Goal: Task Accomplishment & Management: Manage account settings

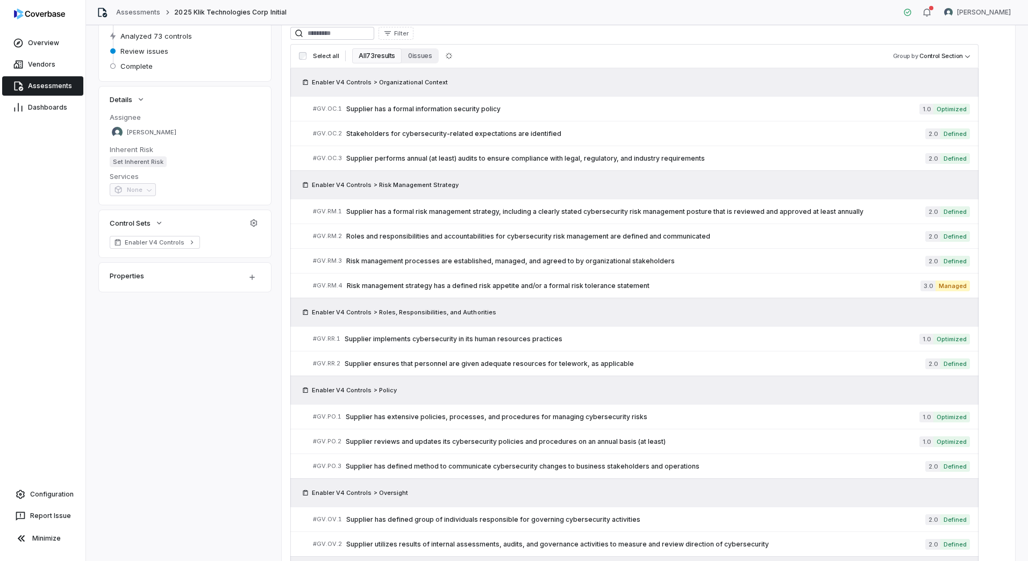
scroll to position [449, 0]
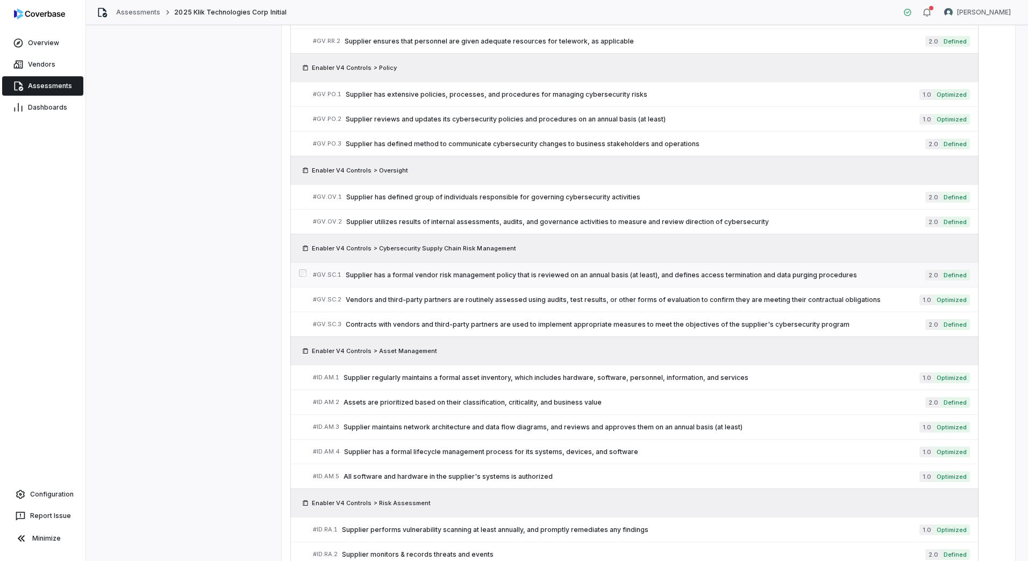
click at [471, 276] on span "Supplier has a formal vendor risk management policy that is reviewed on an annu…" at bounding box center [636, 275] width 580 height 9
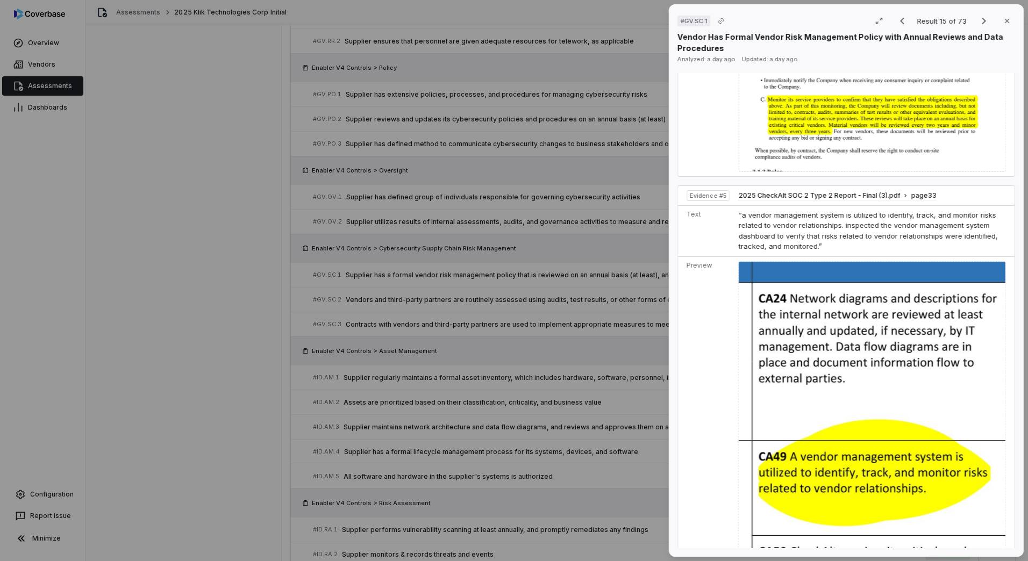
scroll to position [1452, 0]
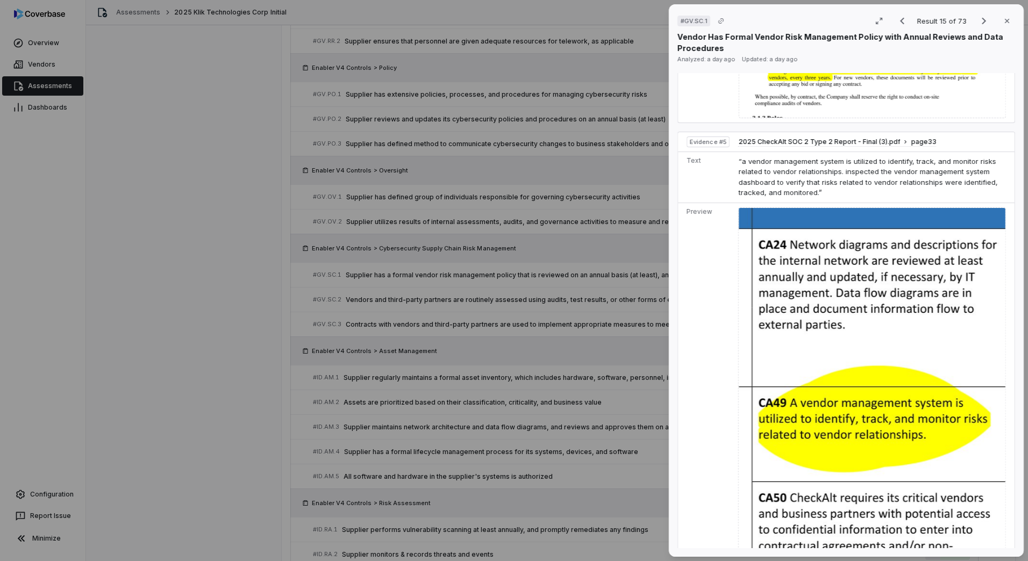
click at [583, 423] on div "# GV.SC.1 Result 15 of 73 Close Vendor Has Formal Vendor Risk Management Policy…" at bounding box center [514, 280] width 1028 height 561
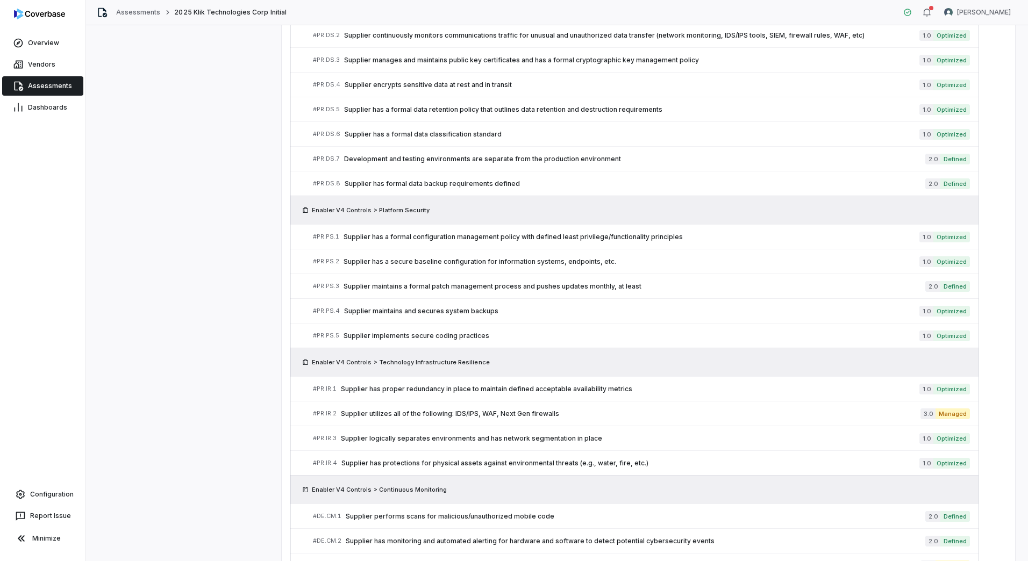
scroll to position [1632, 0]
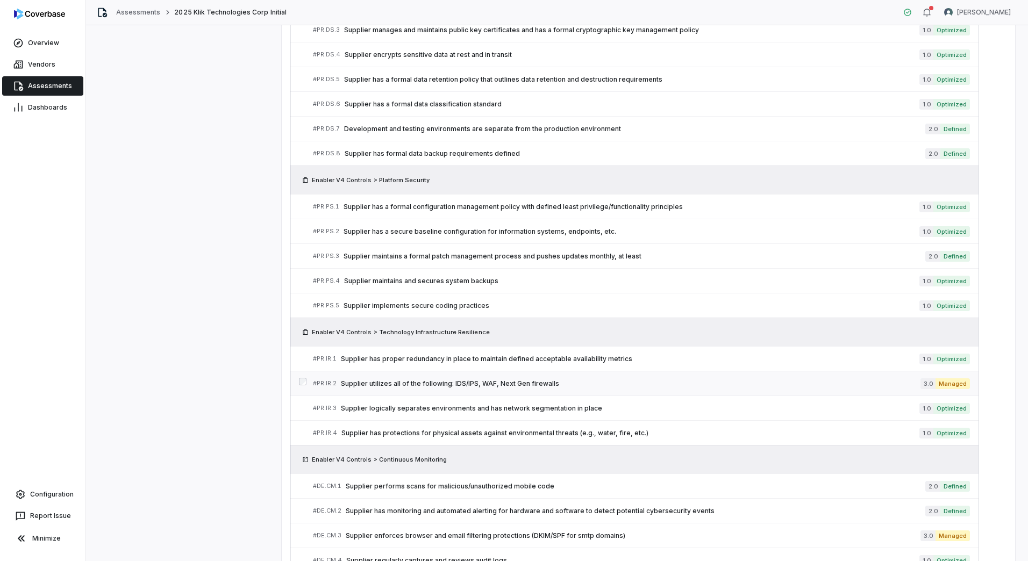
click at [510, 384] on span "Supplier utilizes all of the following: IDS/IPS, WAF, Next Gen firewalls" at bounding box center [631, 384] width 580 height 9
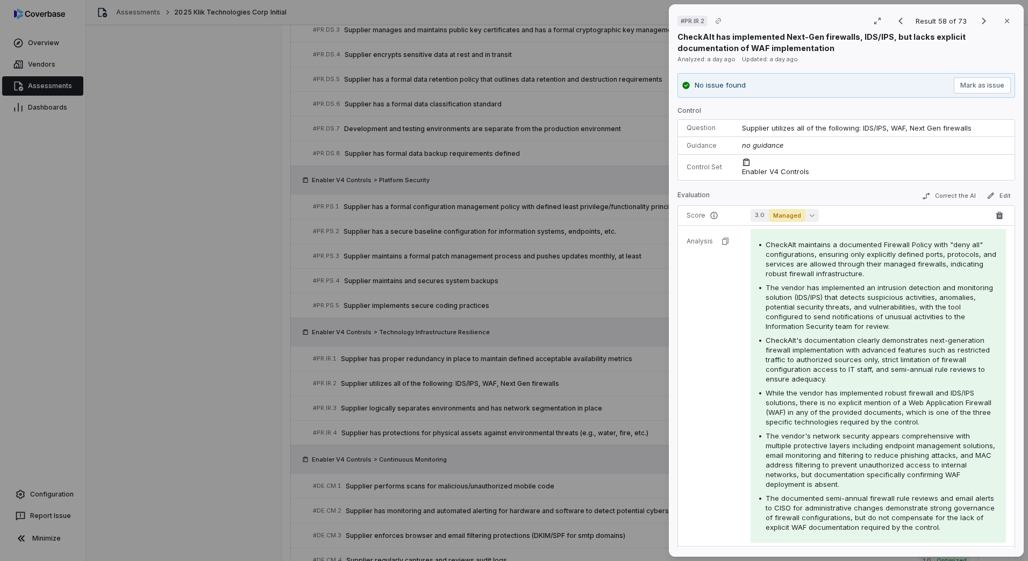
click at [776, 215] on span "Managed" at bounding box center [787, 215] width 37 height 13
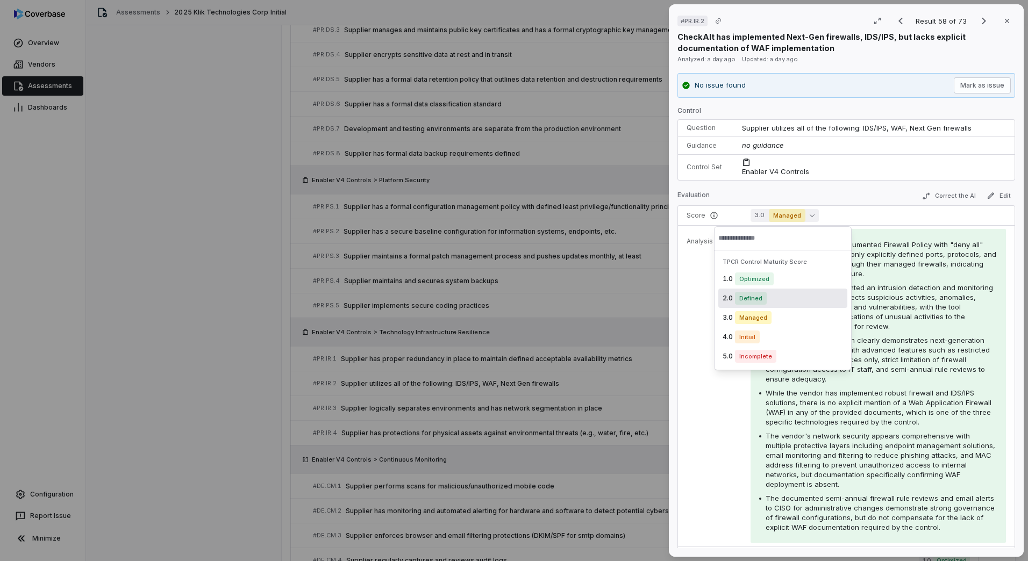
click at [753, 302] on span "Defined" at bounding box center [751, 298] width 32 height 13
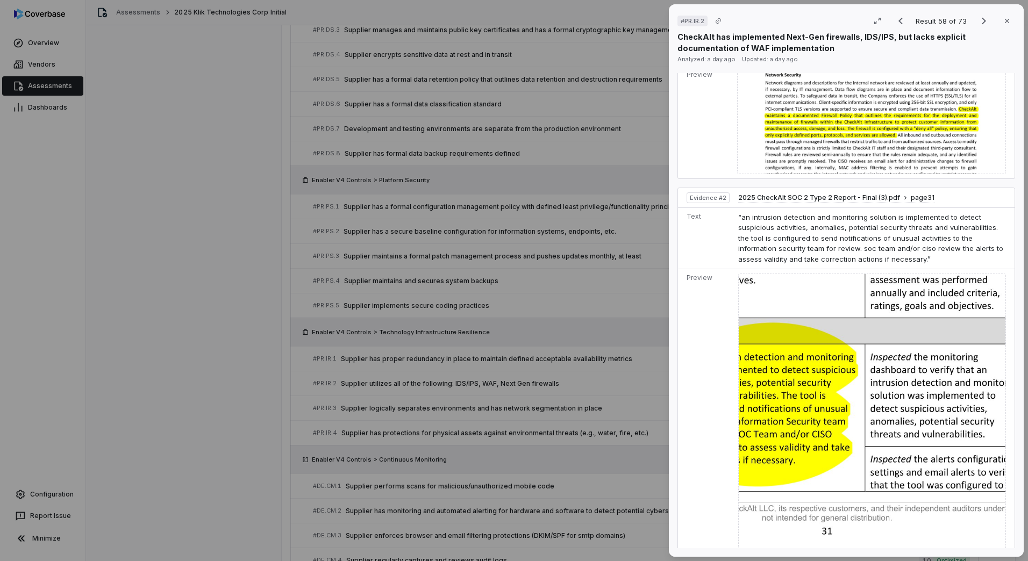
scroll to position [666, 0]
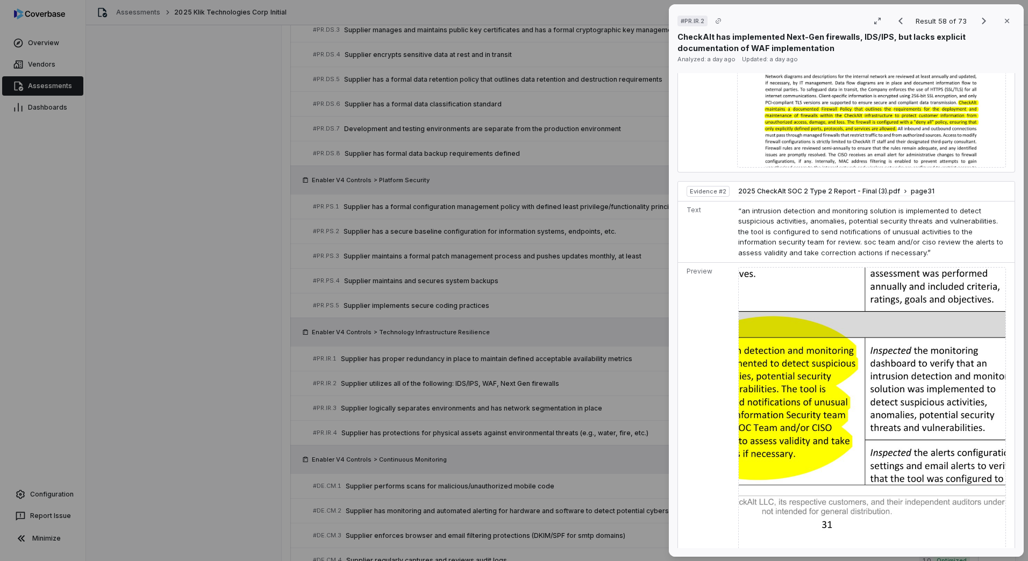
click at [775, 366] on img at bounding box center [872, 416] width 268 height 299
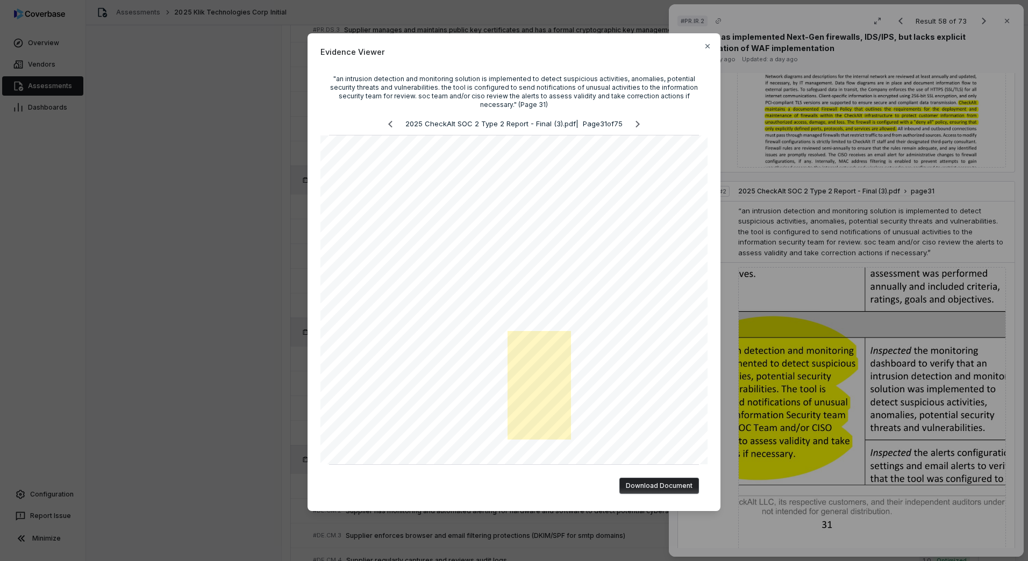
click at [823, 501] on div "Evidence Viewer "an intrusion detection and monitoring solution is implemented …" at bounding box center [514, 280] width 1028 height 561
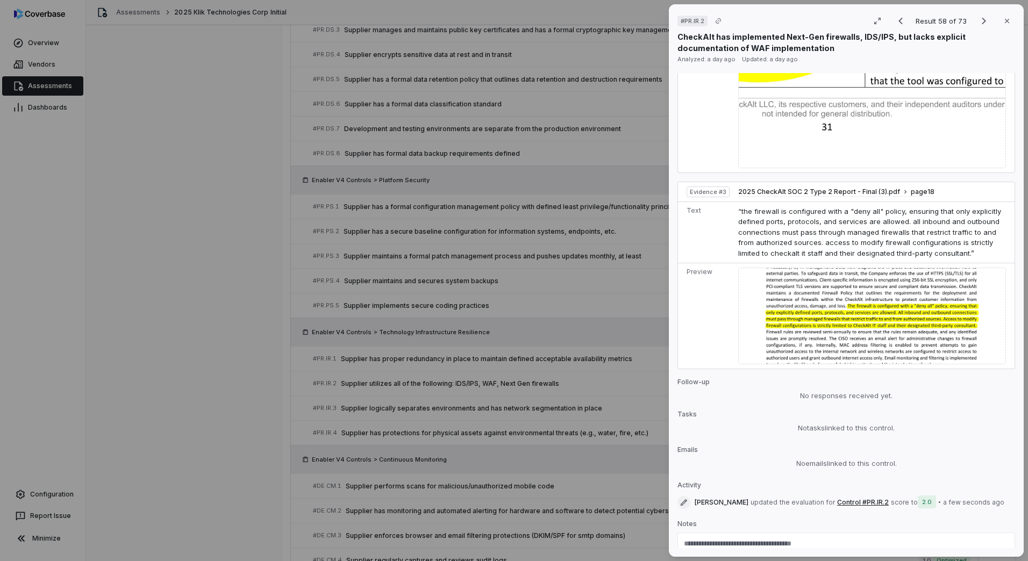
scroll to position [1093, 0]
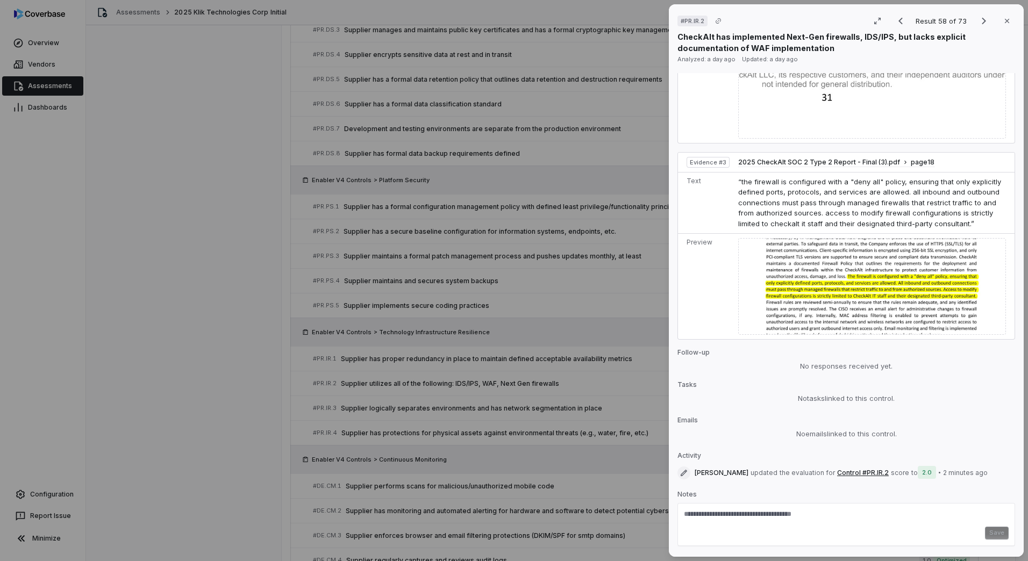
click at [755, 527] on div "Save" at bounding box center [846, 533] width 325 height 13
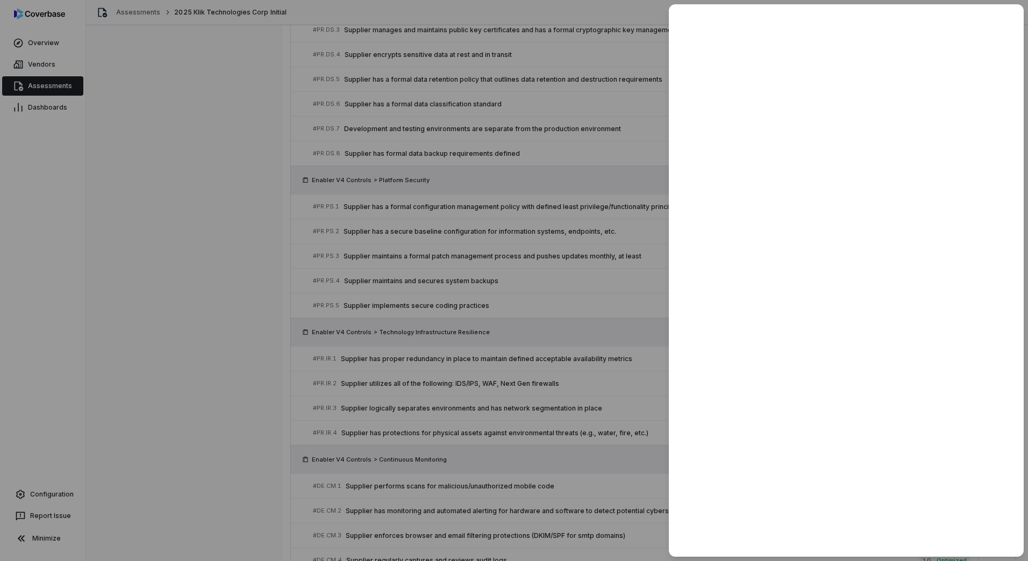
click at [586, 457] on div at bounding box center [514, 280] width 1028 height 561
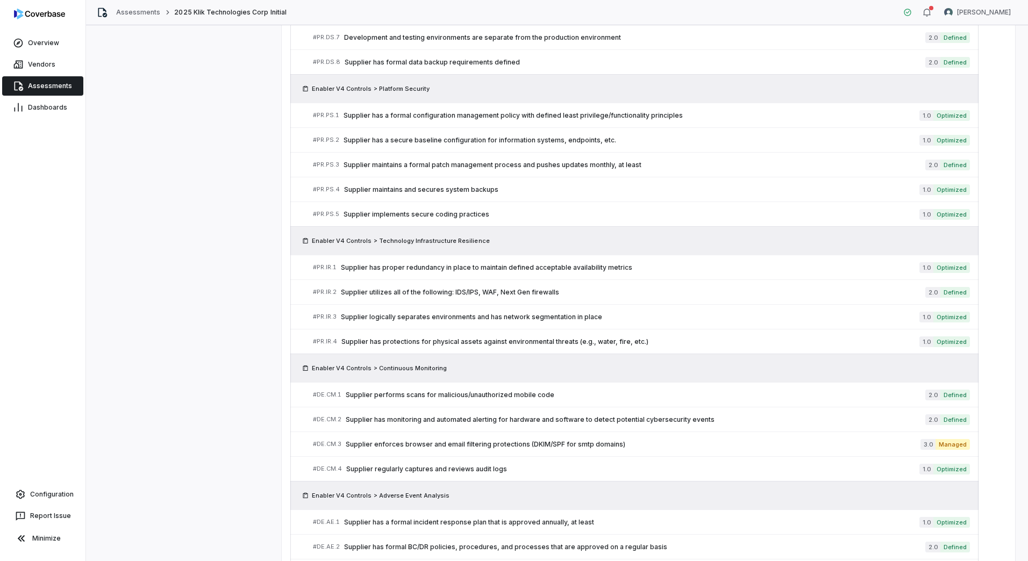
scroll to position [1740, 0]
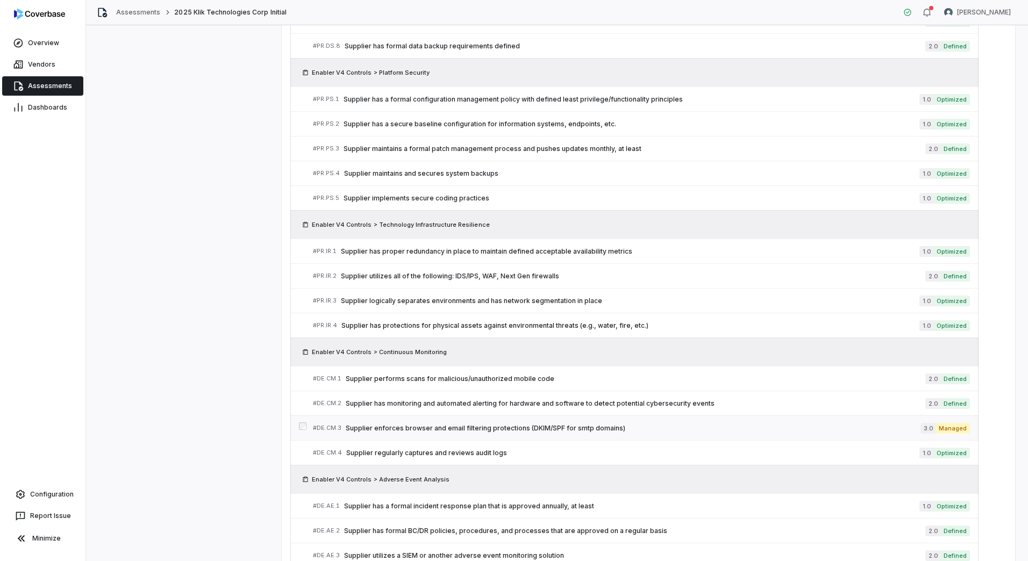
click at [500, 428] on span "Supplier enforces browser and email filtering protections (DKIM/SPF for smtp do…" at bounding box center [633, 428] width 575 height 9
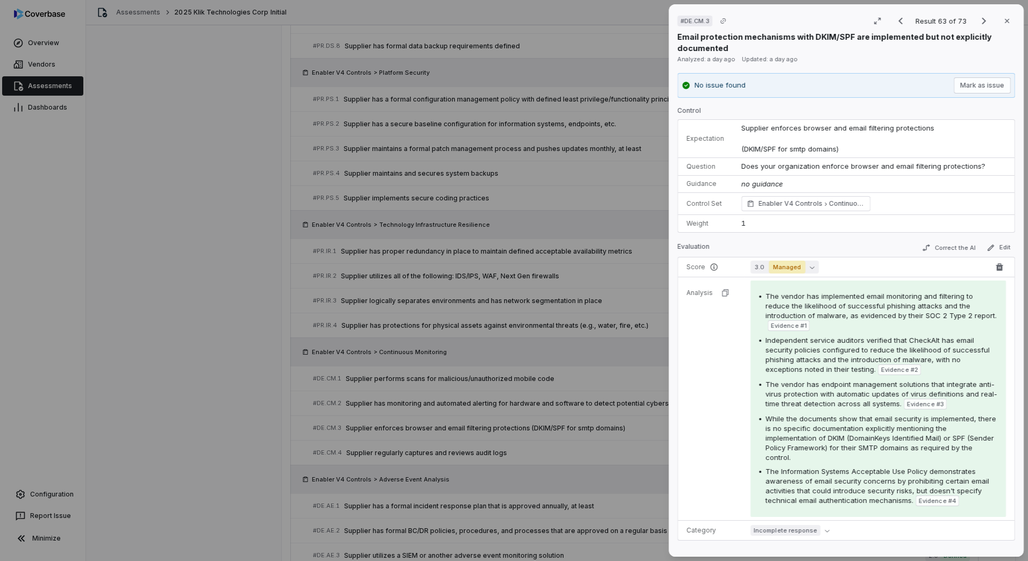
click at [779, 269] on span "Managed" at bounding box center [787, 267] width 37 height 13
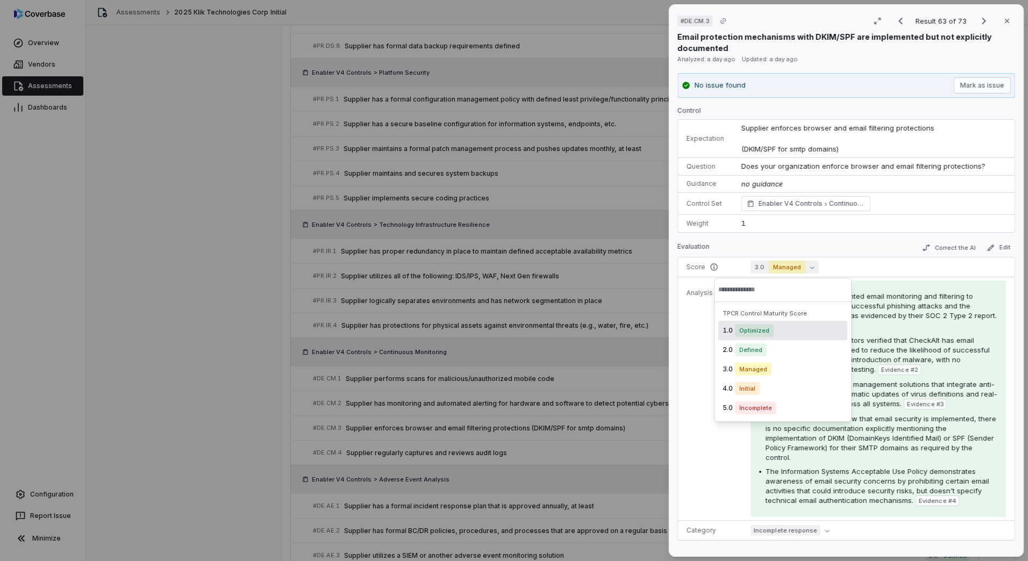
click at [761, 330] on span "Optimized" at bounding box center [754, 330] width 39 height 13
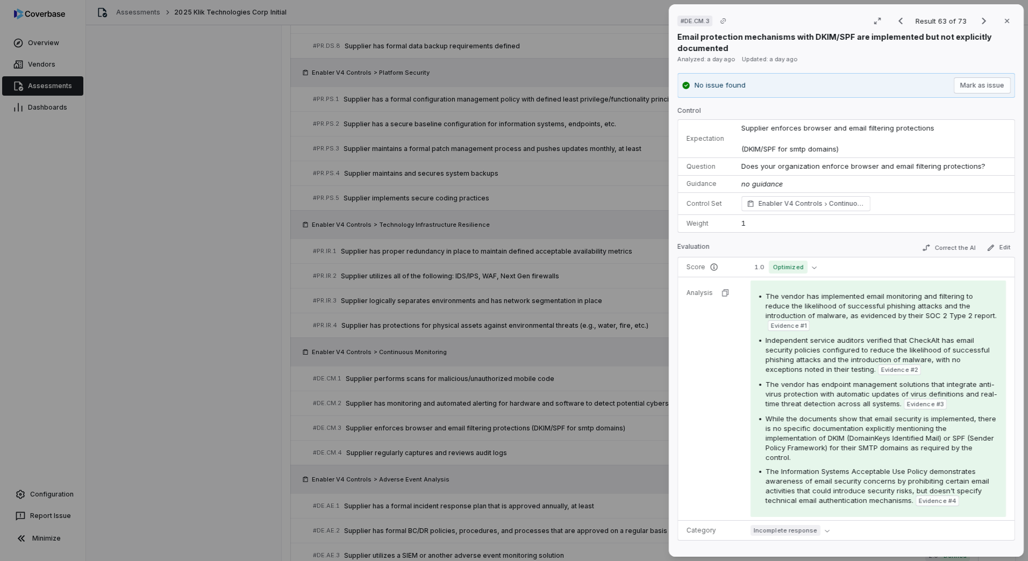
scroll to position [1503, 0]
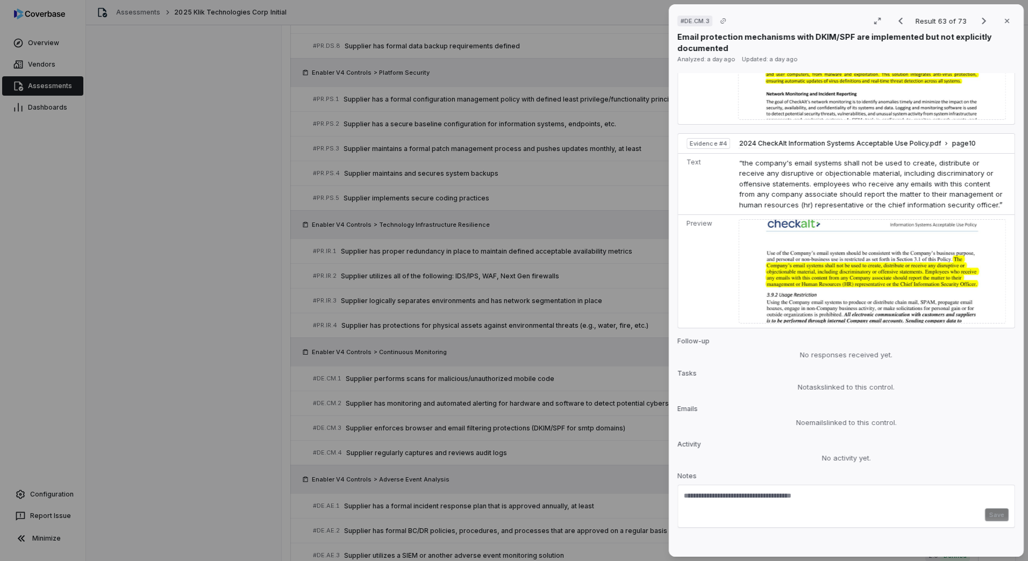
click at [750, 491] on textarea at bounding box center [846, 499] width 325 height 17
paste textarea "**********"
type textarea "**********"
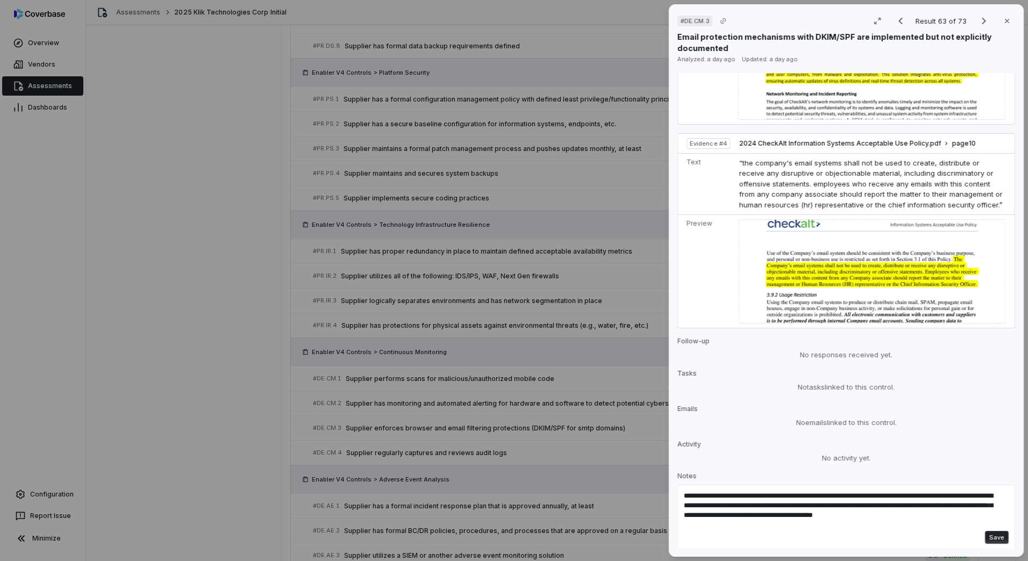
click at [985, 531] on button "Save" at bounding box center [997, 537] width 24 height 13
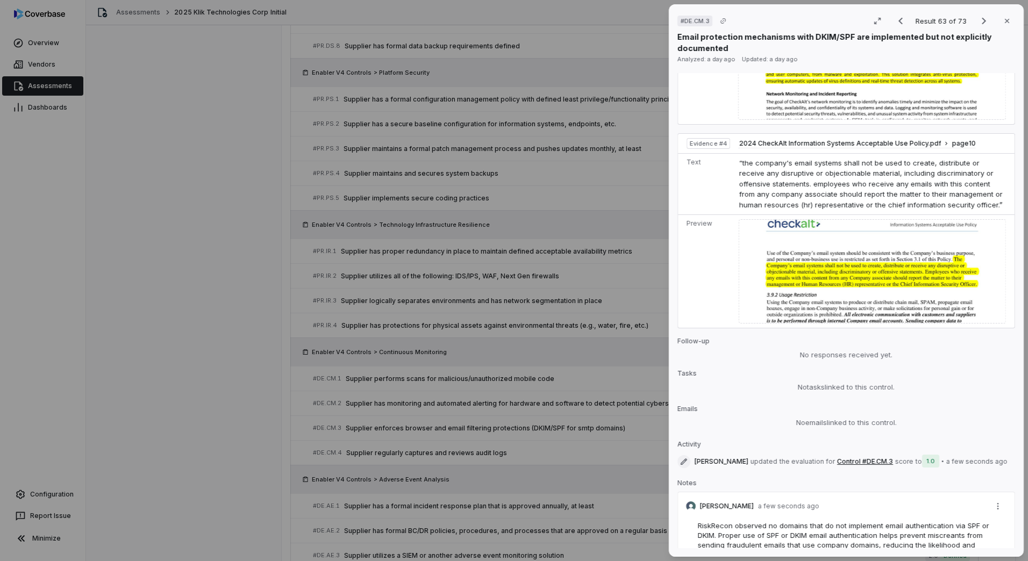
click at [488, 440] on div "# DE.CM.3 Result 63 of 73 Close Email protection mechanisms with DKIM/SPF are i…" at bounding box center [514, 280] width 1028 height 561
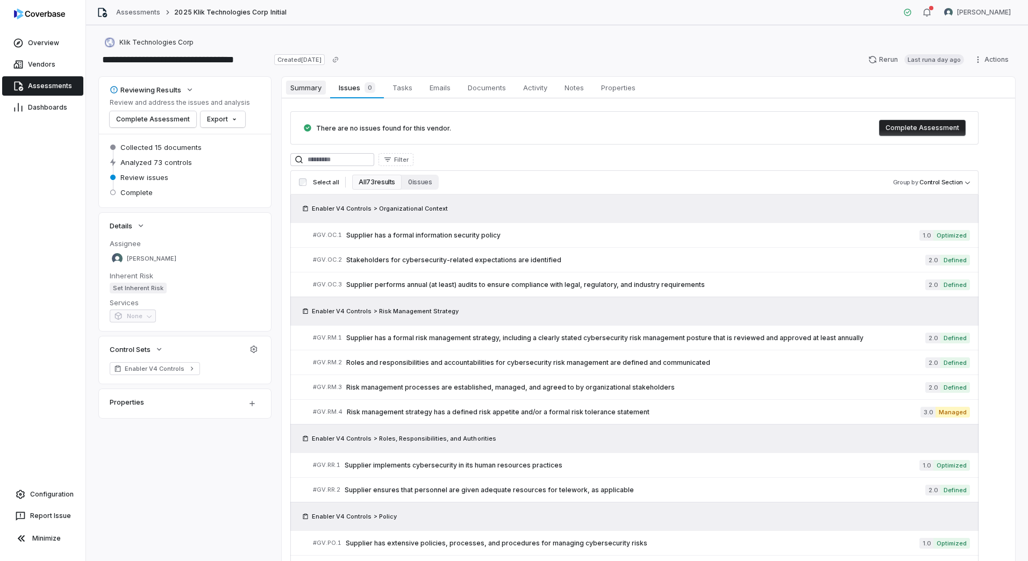
click at [308, 86] on span "Summary" at bounding box center [306, 88] width 40 height 14
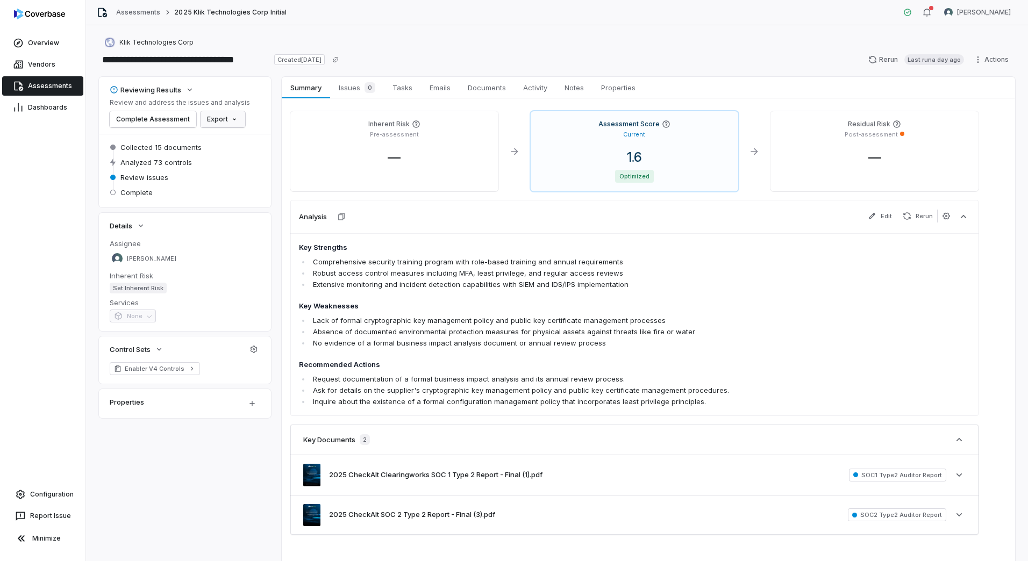
click at [220, 119] on html "**********" at bounding box center [514, 280] width 1028 height 561
drag, startPoint x: 234, startPoint y: 140, endPoint x: 240, endPoint y: 163, distance: 23.3
click at [240, 163] on div "Export as PDF Export as Excel" at bounding box center [238, 151] width 84 height 43
click at [346, 87] on span "Issues 0" at bounding box center [356, 87] width 45 height 15
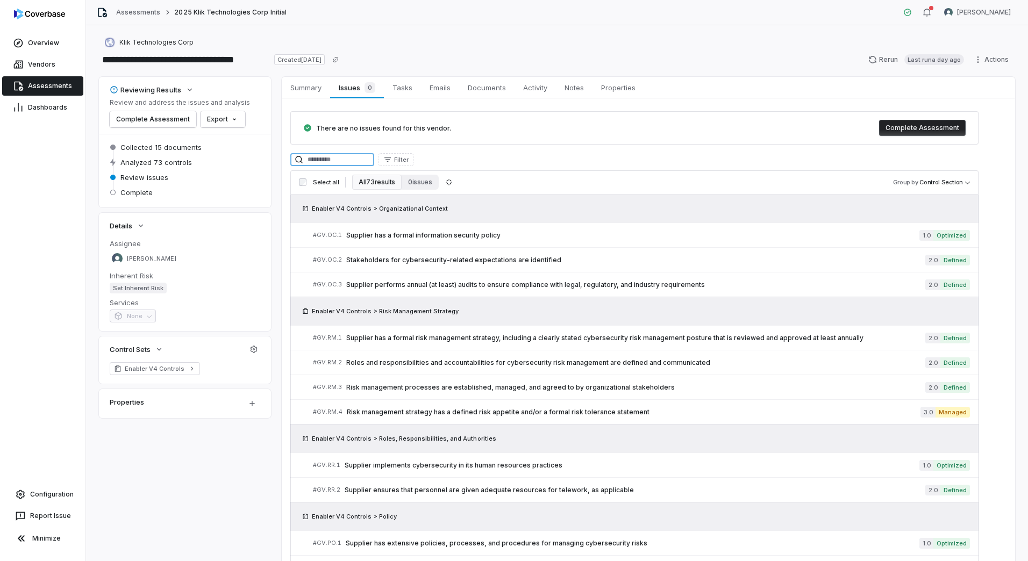
click at [374, 163] on input at bounding box center [332, 159] width 84 height 13
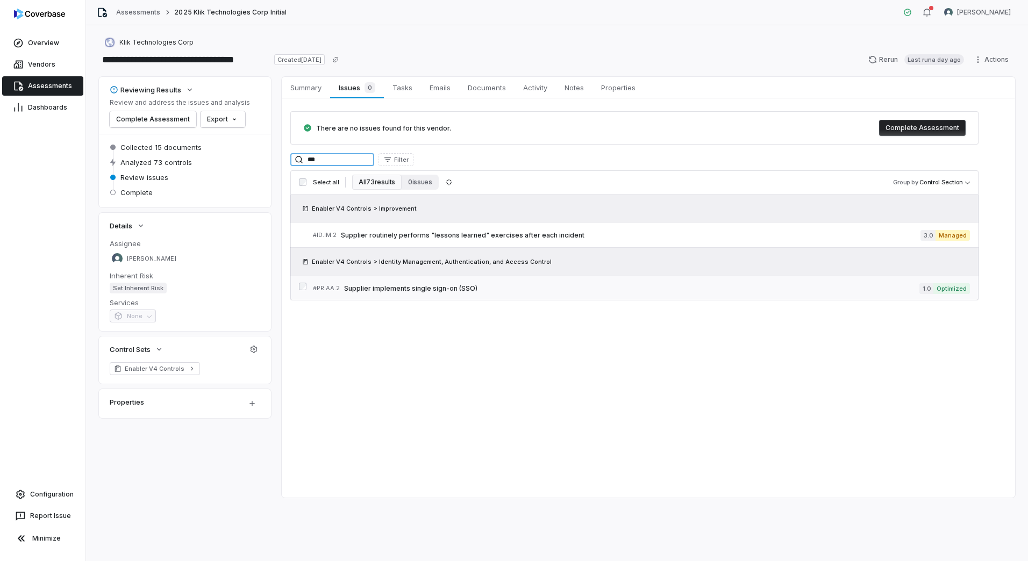
type input "***"
click at [423, 286] on span "Supplier implements single sign-on (SSO)" at bounding box center [631, 288] width 575 height 9
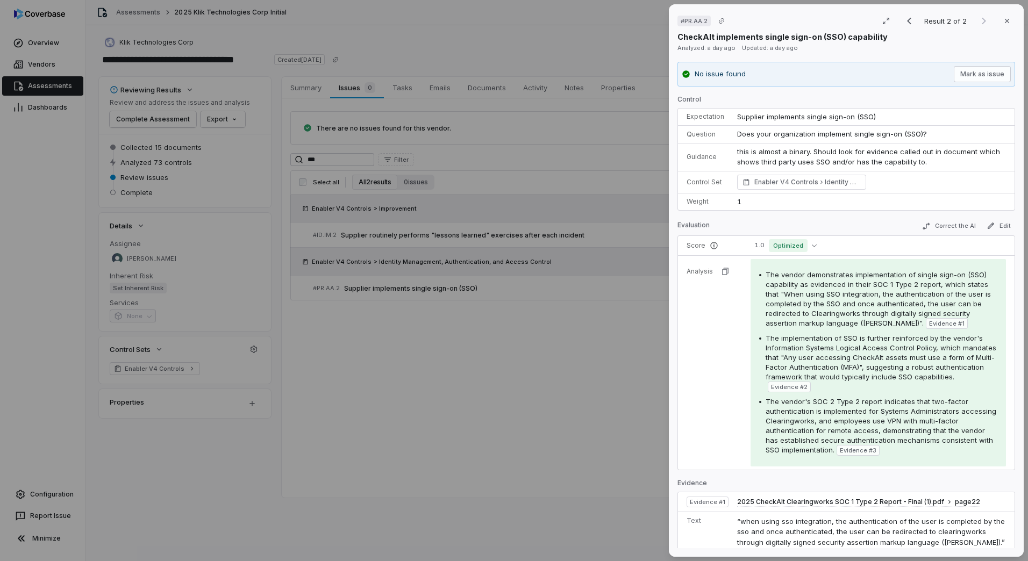
click at [532, 418] on div "# PR.AA.2 Result 2 of 2 Close CheckAlt implements single sign-on (SSO) capabili…" at bounding box center [514, 280] width 1028 height 561
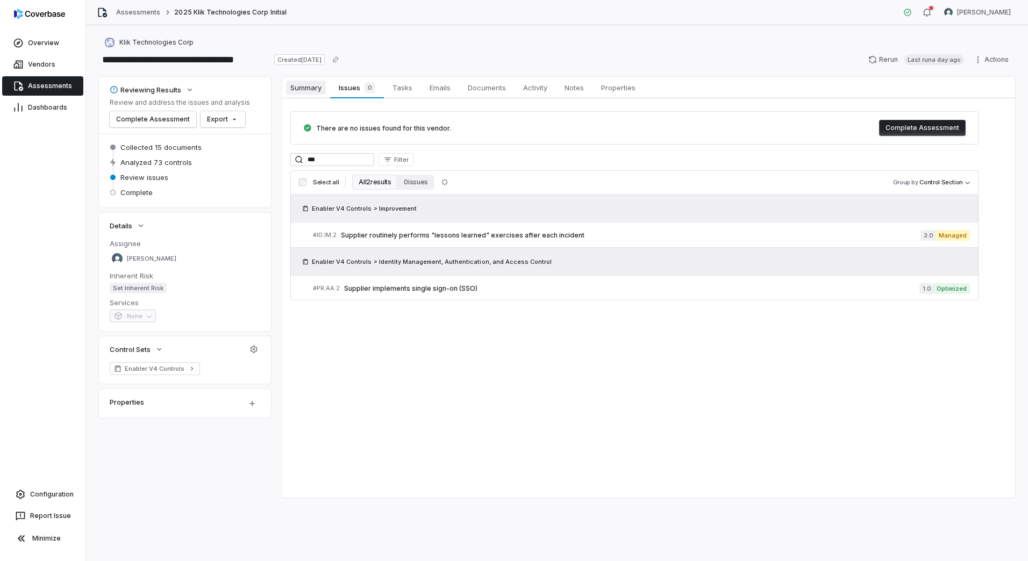
click at [305, 92] on span "Summary" at bounding box center [306, 88] width 40 height 14
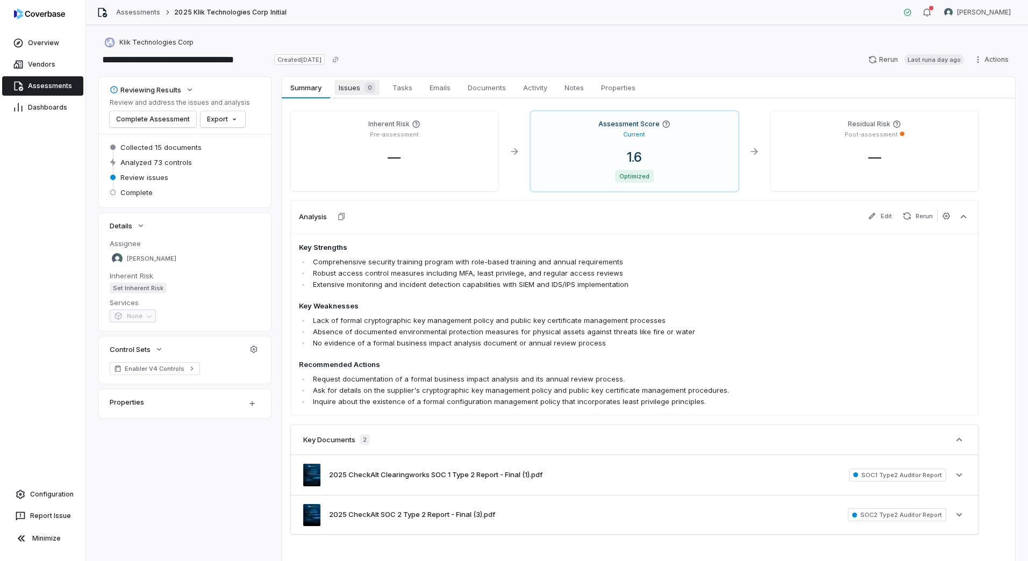
click at [346, 89] on span "Issues 0" at bounding box center [356, 87] width 45 height 15
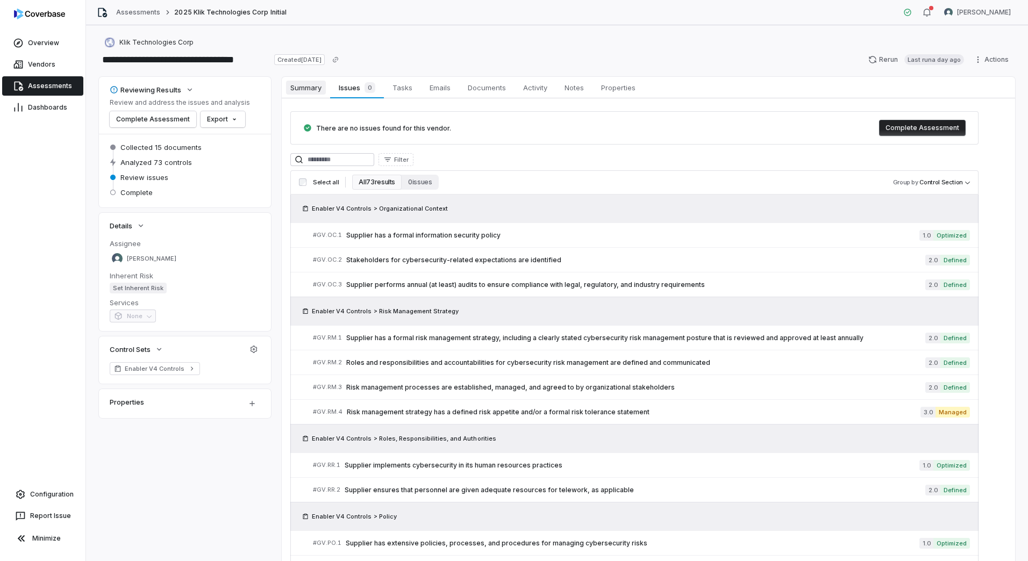
click at [314, 88] on span "Summary" at bounding box center [306, 88] width 40 height 14
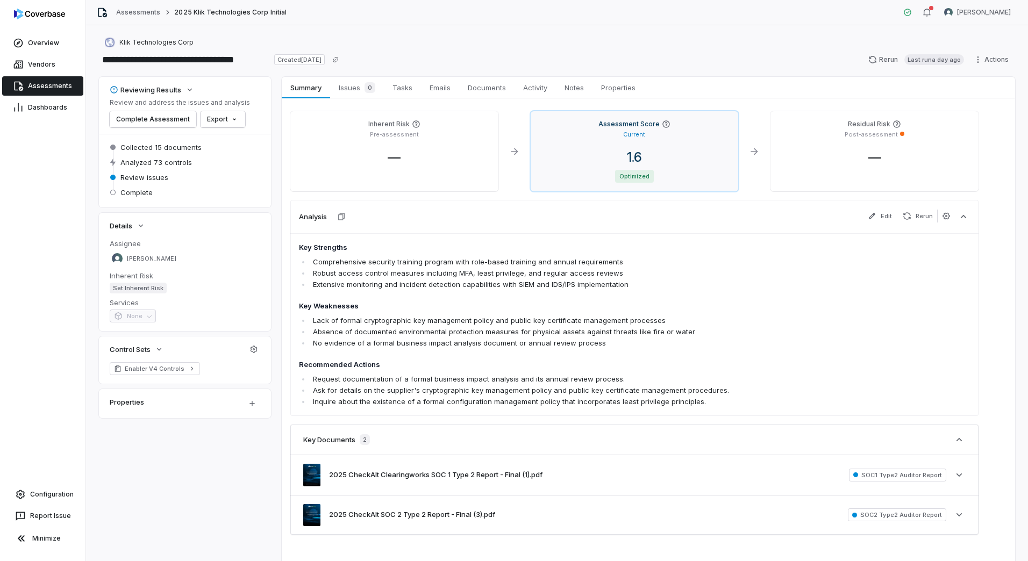
click at [619, 169] on div "1.6 Optimized" at bounding box center [634, 165] width 191 height 33
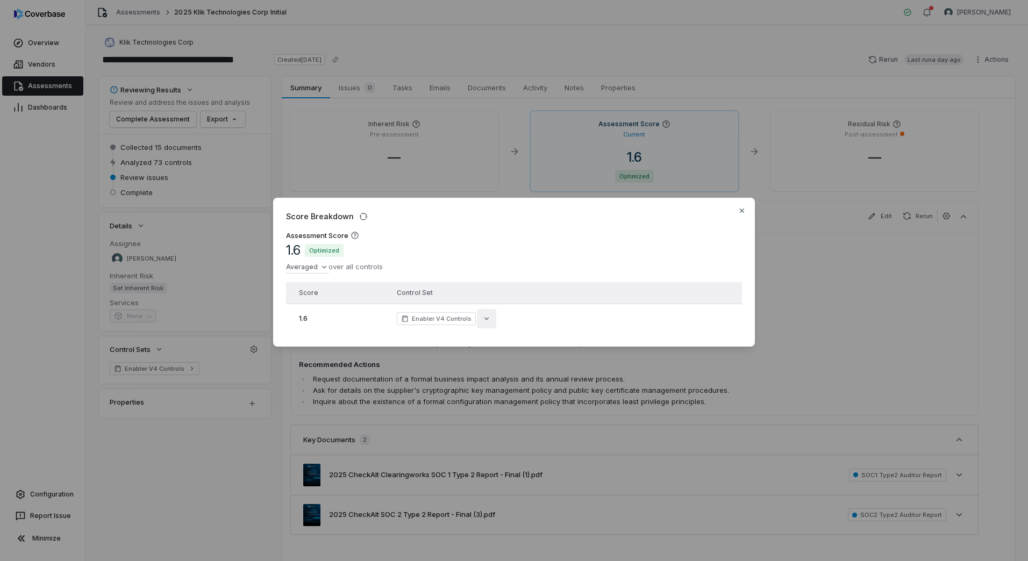
click at [478, 323] on button "button" at bounding box center [486, 318] width 19 height 19
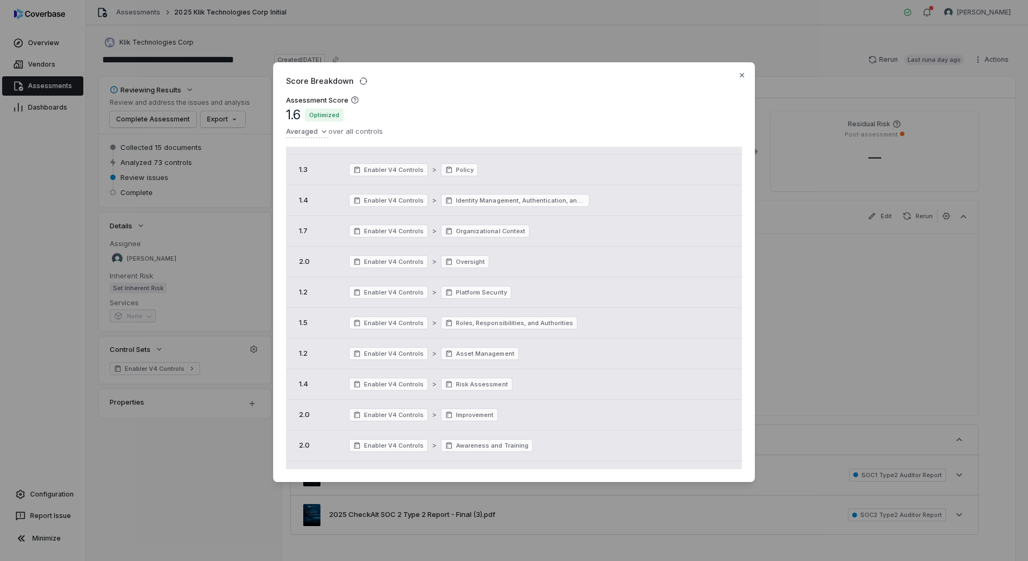
scroll to position [255, 0]
click at [638, 507] on div "Score Breakdown Assessment Score 1.6 Optimized Averaged over all controls Score…" at bounding box center [514, 280] width 1028 height 471
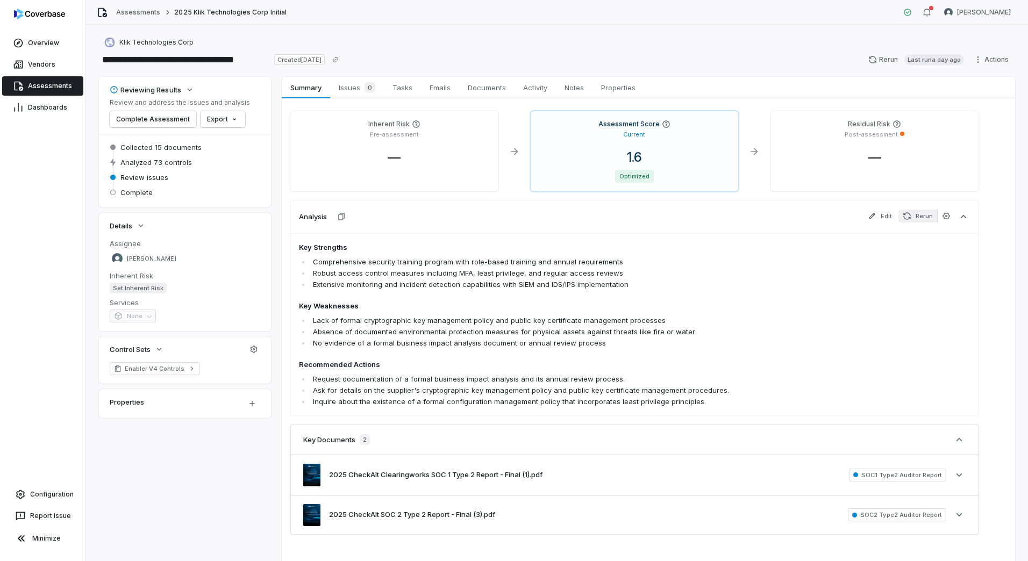
click at [921, 222] on button "Rerun" at bounding box center [918, 216] width 39 height 13
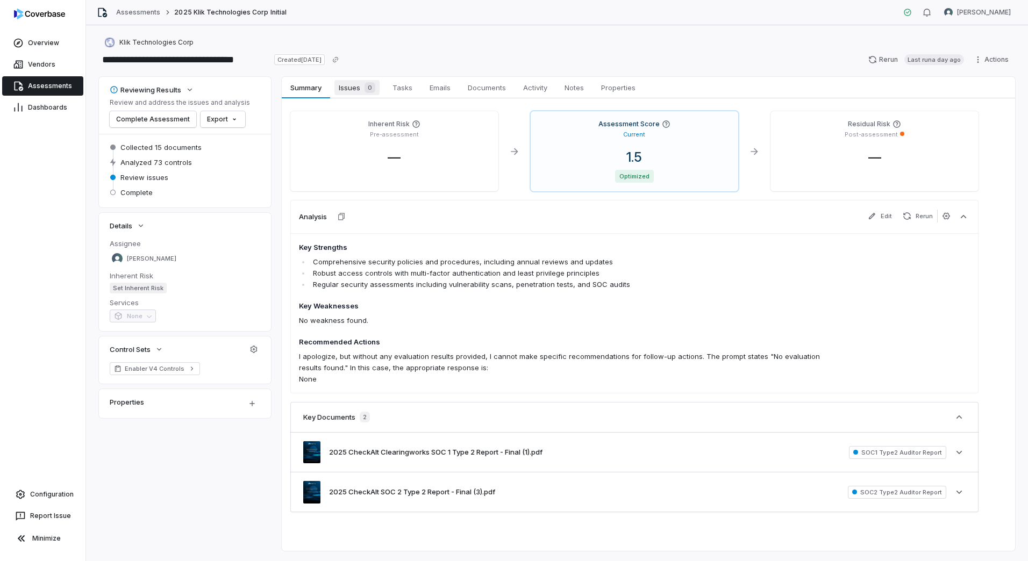
click at [350, 82] on span "Issues 0" at bounding box center [356, 87] width 45 height 15
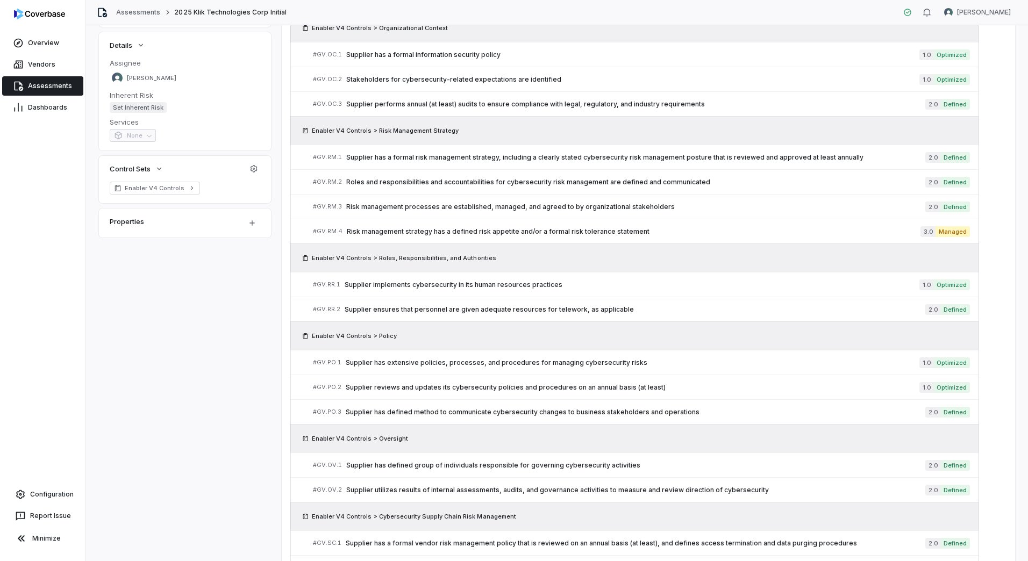
scroll to position [180, 0]
click at [889, 229] on span "Risk management strategy has a defined risk appetite and/or a formal risk toler…" at bounding box center [634, 232] width 574 height 9
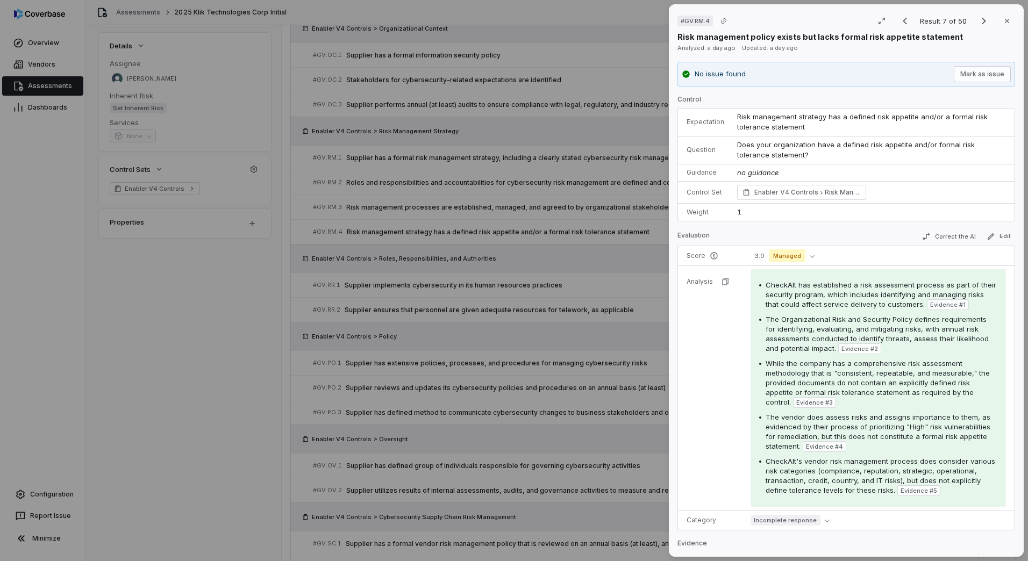
click at [806, 211] on td "1" at bounding box center [873, 212] width 284 height 17
click at [806, 263] on td "3.0 Managed" at bounding box center [879, 256] width 270 height 20
click at [806, 252] on button "3.0 Managed" at bounding box center [785, 256] width 68 height 13
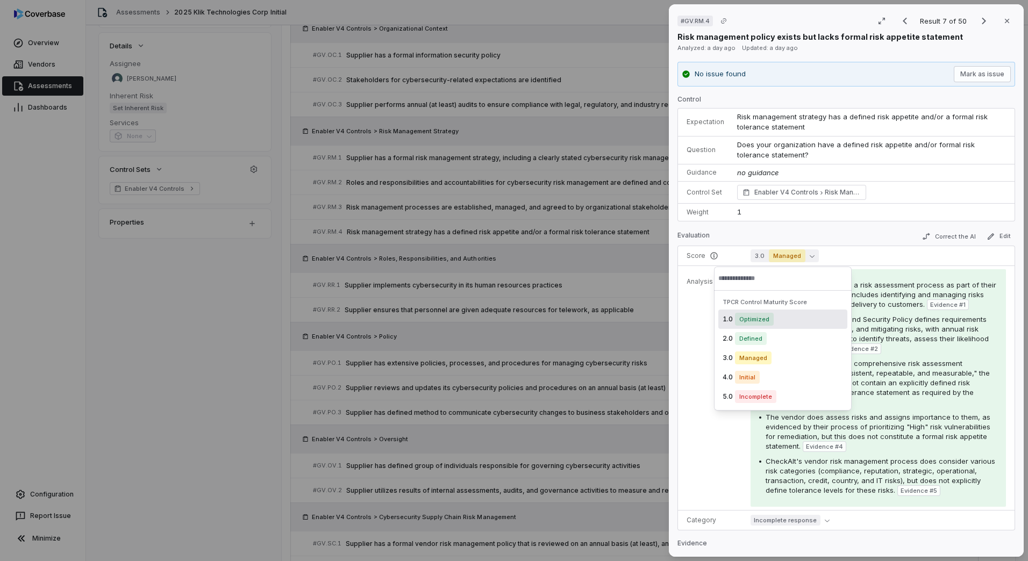
click at [755, 321] on span "Optimized" at bounding box center [754, 319] width 39 height 13
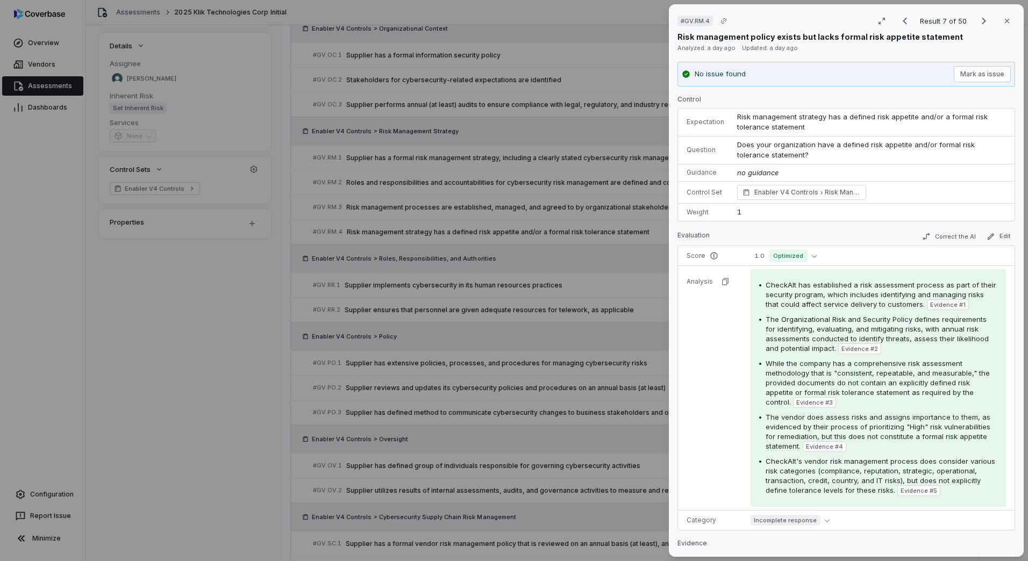
click at [605, 298] on div "# GV.RM.4 Result 7 of 50 Close Risk management policy exists but lacks formal r…" at bounding box center [514, 280] width 1028 height 561
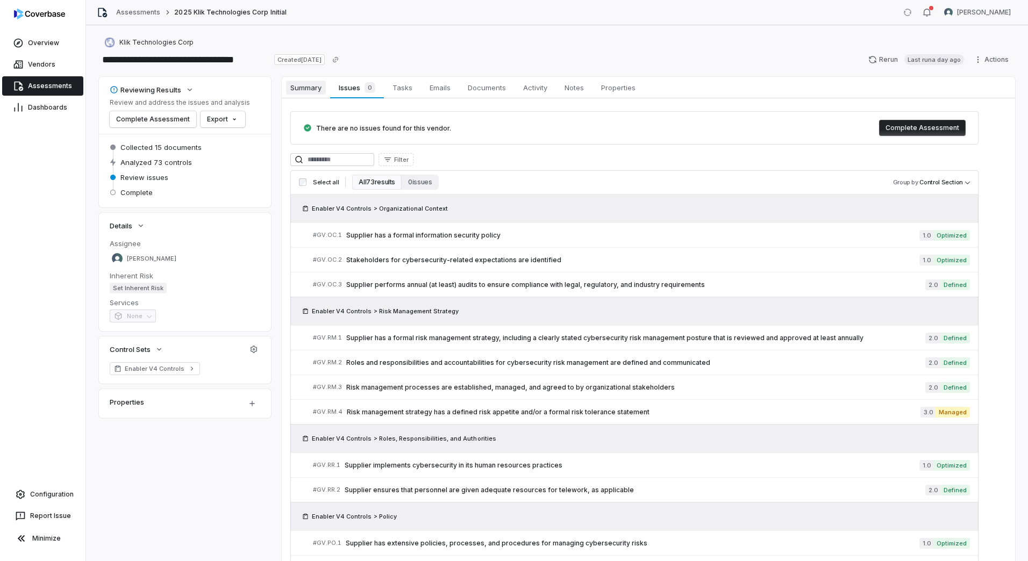
click at [313, 92] on span "Summary" at bounding box center [306, 88] width 40 height 14
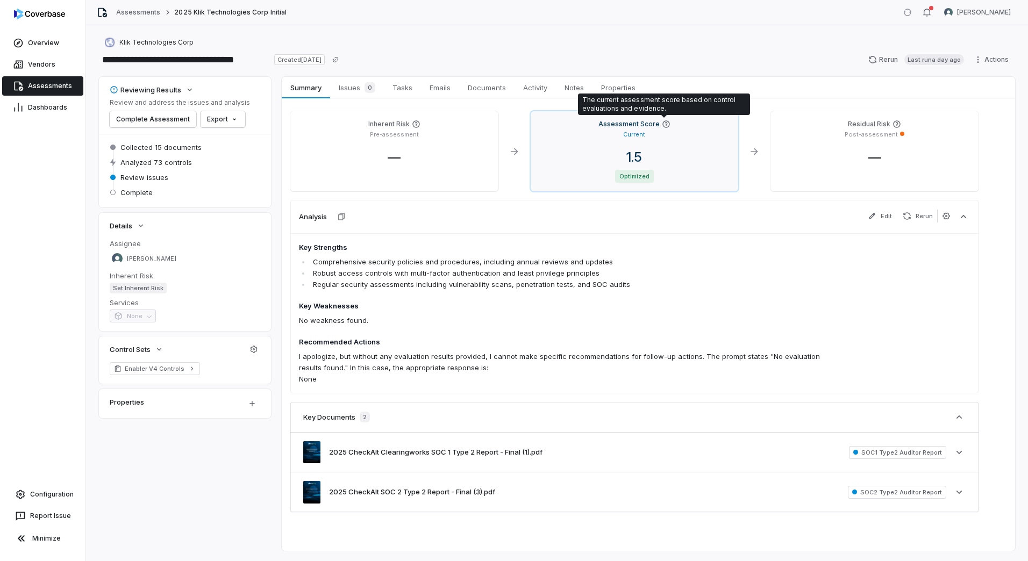
click at [664, 120] on icon at bounding box center [666, 124] width 9 height 9
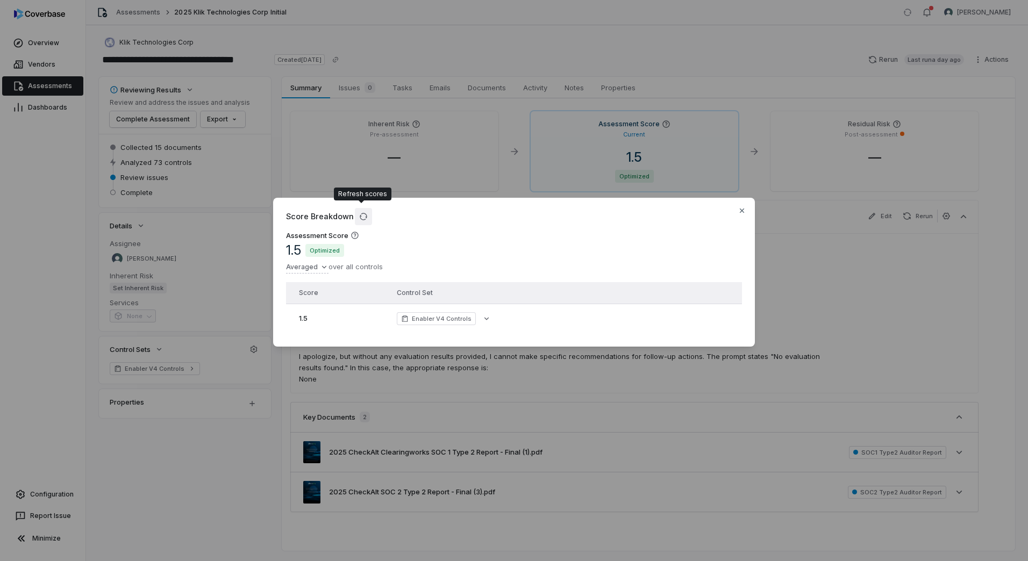
click at [359, 212] on icon "button" at bounding box center [363, 216] width 9 height 9
click at [625, 375] on div "Score Breakdown Assessment Score 1.5 Optimized Averaged over all controls Score…" at bounding box center [514, 281] width 1028 height 200
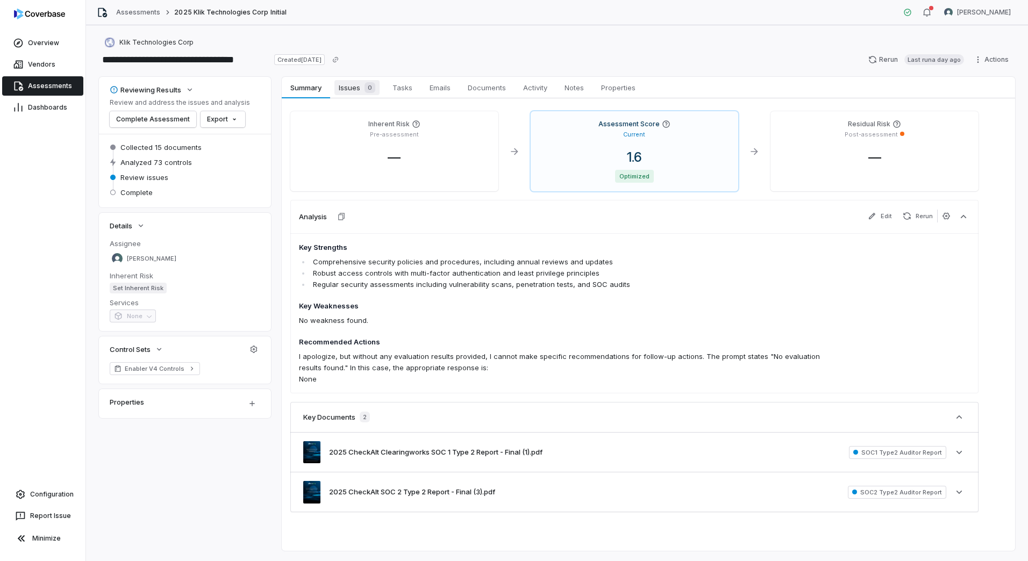
click at [351, 89] on span "Issues 0" at bounding box center [356, 87] width 45 height 15
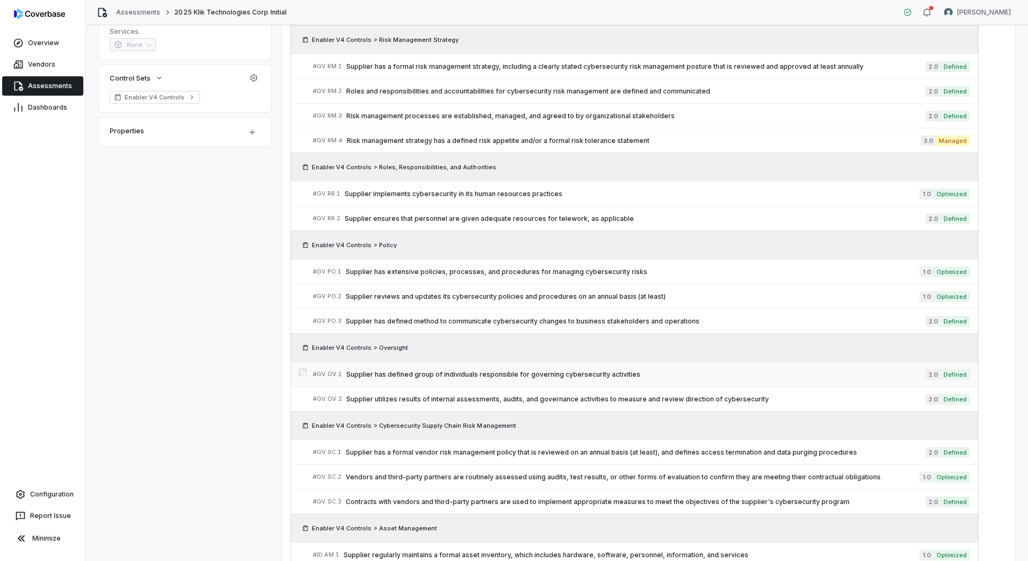
scroll to position [215, 0]
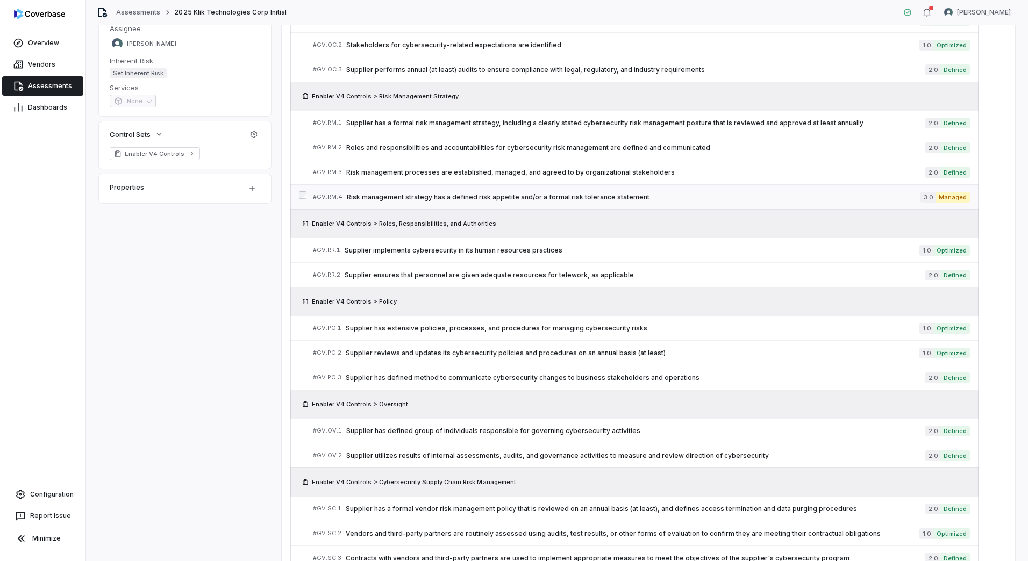
click at [515, 197] on span "Risk management strategy has a defined risk appetite and/or a formal risk toler…" at bounding box center [634, 197] width 574 height 9
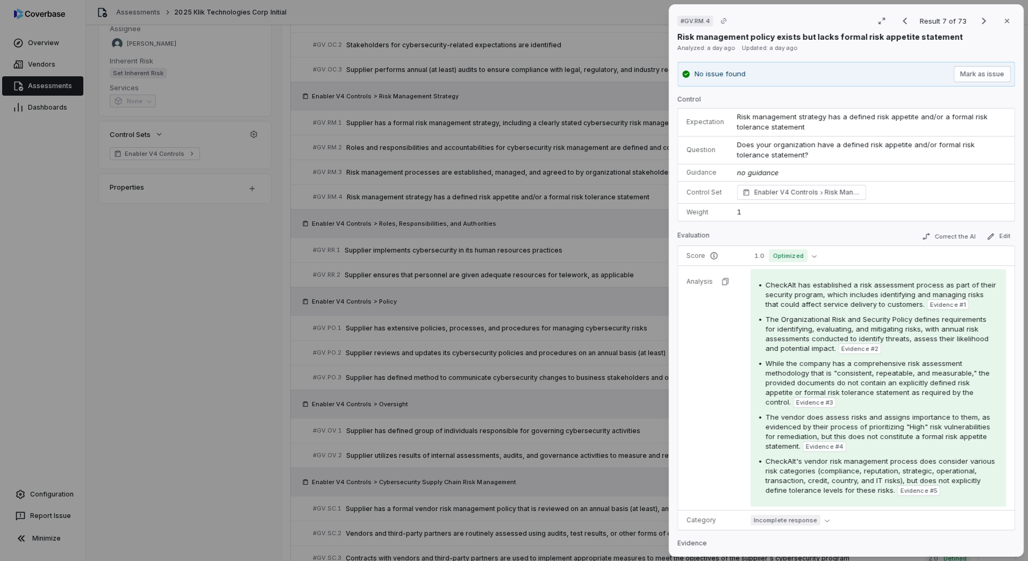
click at [538, 246] on div "# GV.RM.4 Result 7 of 73 Close Risk management policy exists but lacks formal r…" at bounding box center [514, 280] width 1028 height 561
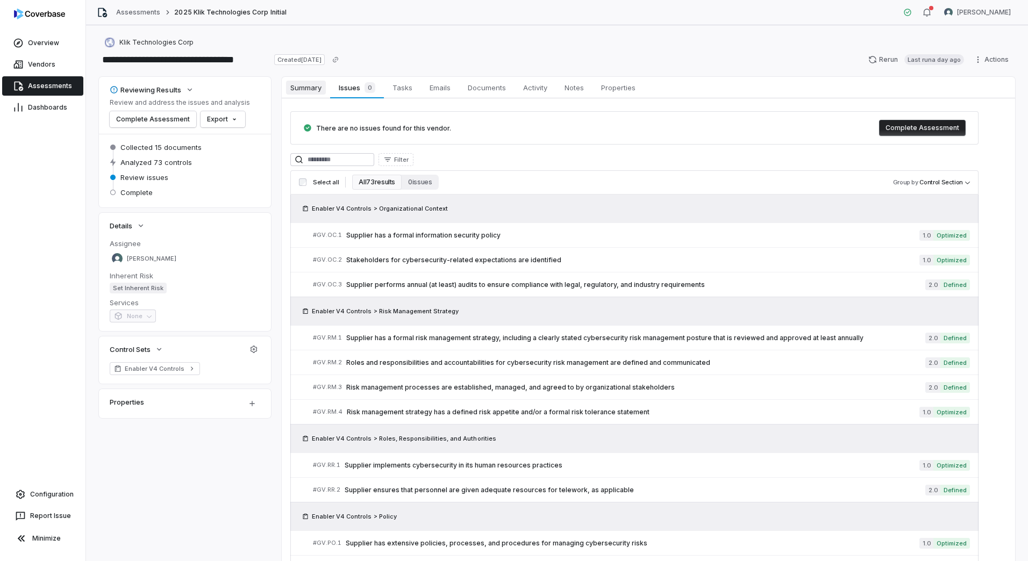
click at [327, 87] on link "Summary Summary" at bounding box center [306, 88] width 48 height 22
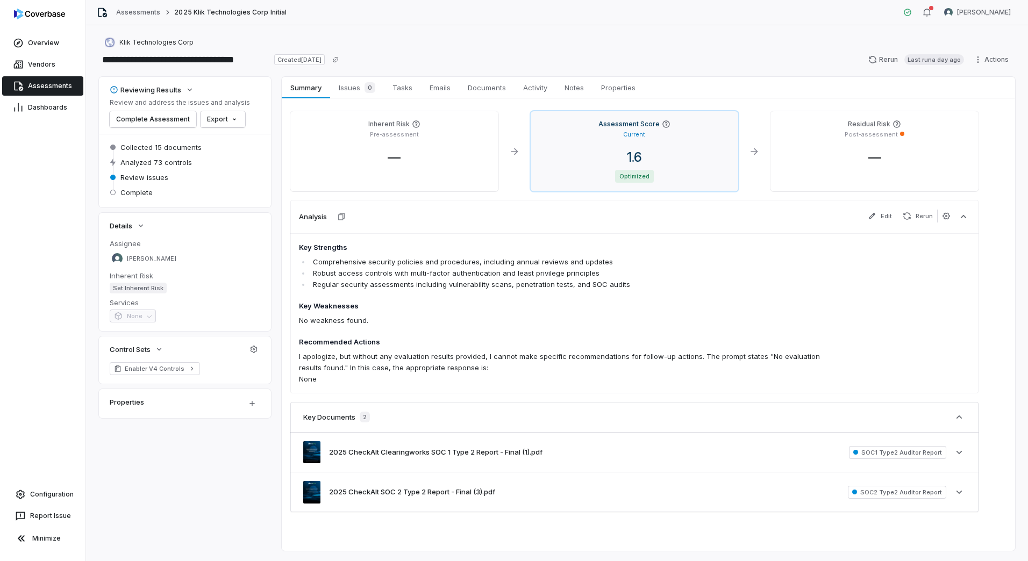
click at [668, 124] on icon at bounding box center [666, 124] width 9 height 9
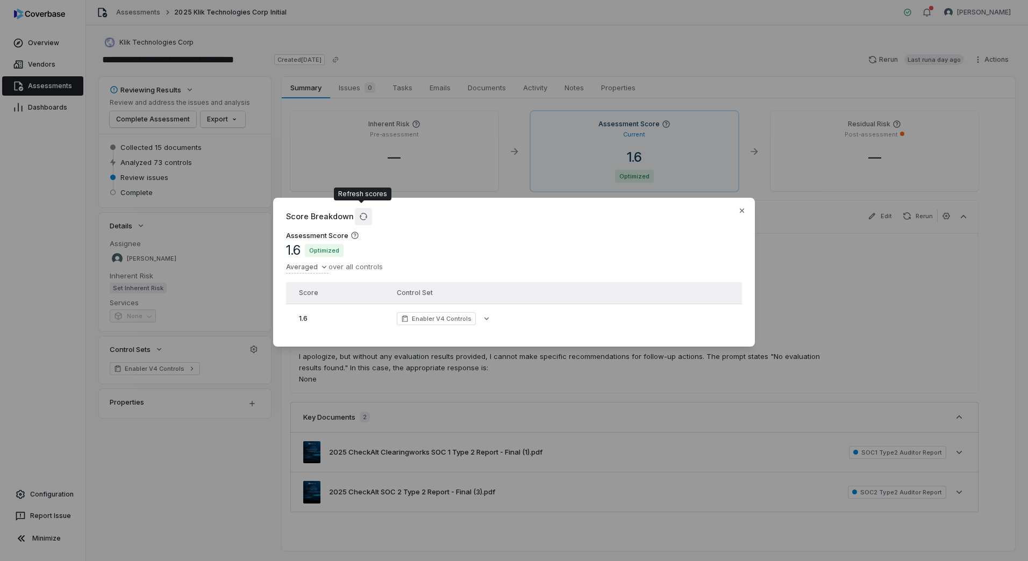
click at [360, 208] on button "button" at bounding box center [363, 216] width 17 height 17
click at [510, 393] on div "Score Breakdown Assessment Score 1.6 Optimized Averaged over all controls Score…" at bounding box center [514, 280] width 1028 height 561
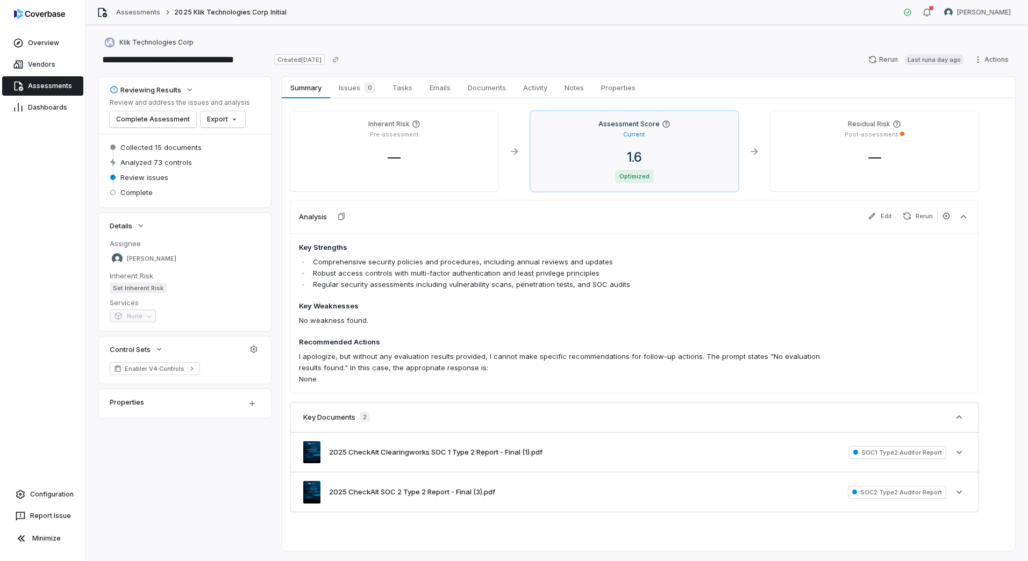
click at [664, 123] on icon at bounding box center [665, 123] width 7 height 7
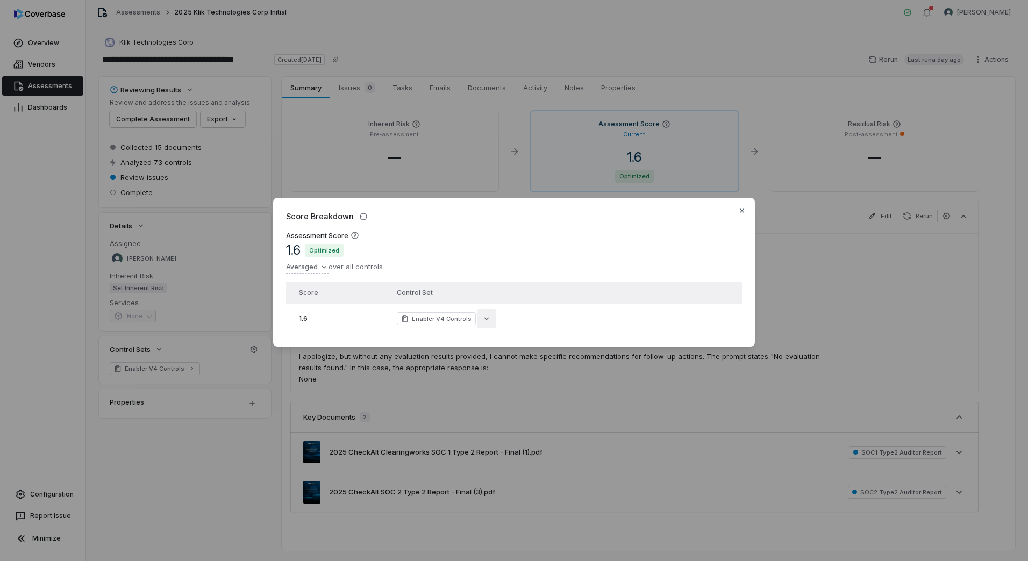
click at [482, 317] on icon "button" at bounding box center [486, 319] width 9 height 9
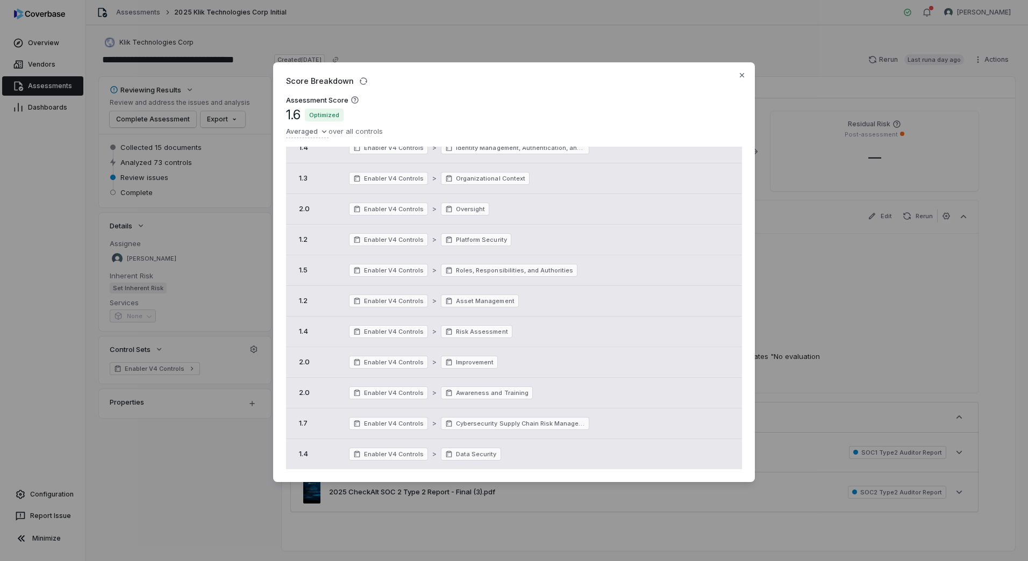
scroll to position [255, 0]
click at [832, 351] on div "Score Breakdown Assessment Score 1.6 Optimized Averaged over all controls Score…" at bounding box center [514, 280] width 1028 height 471
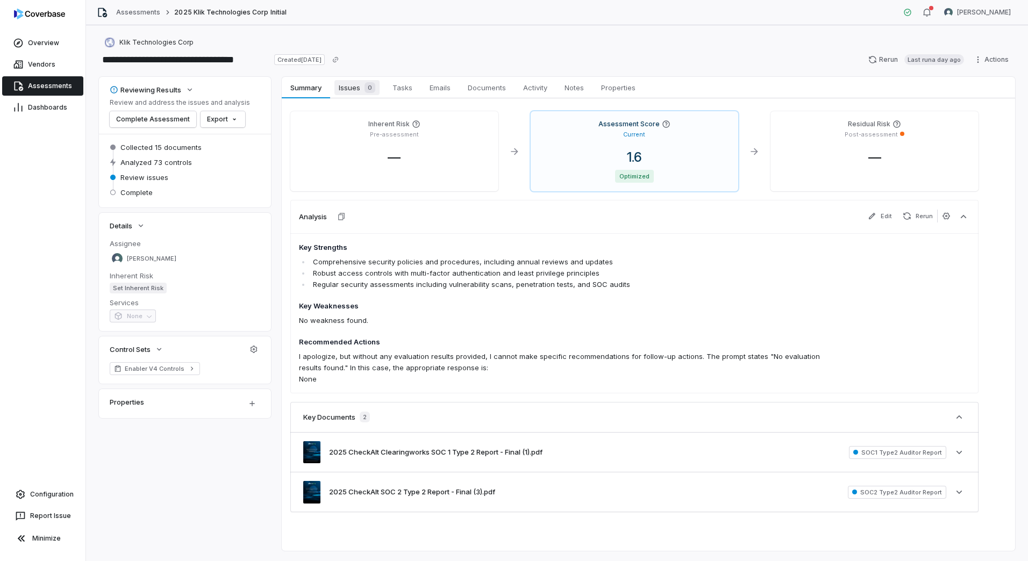
click at [345, 92] on span "Issues 0" at bounding box center [356, 87] width 45 height 15
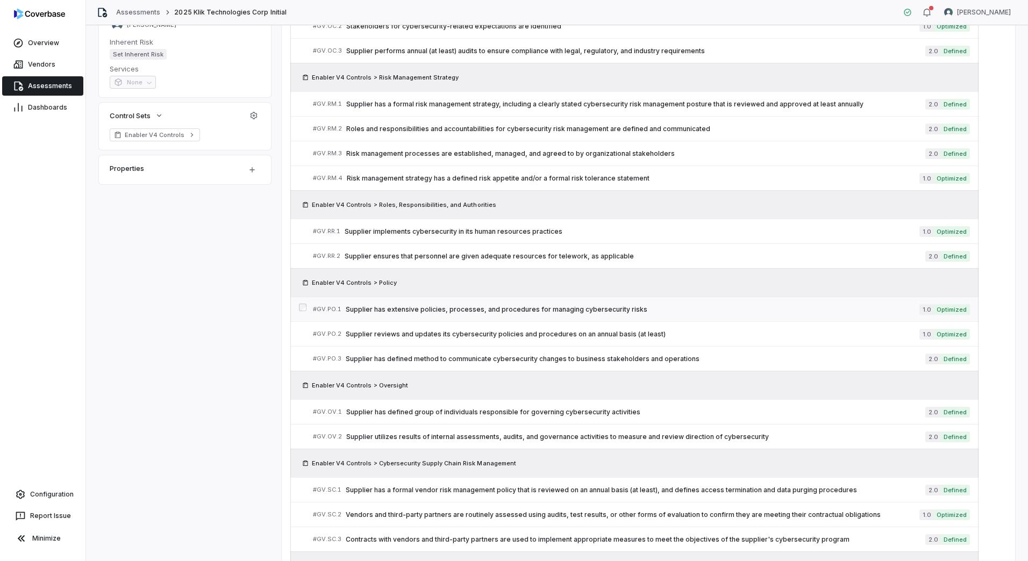
scroll to position [215, 0]
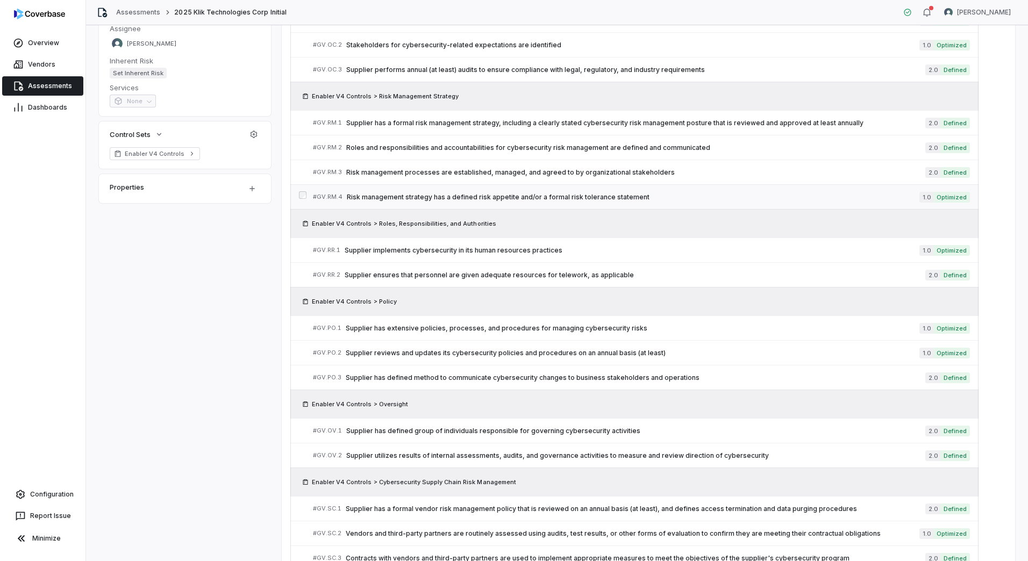
click at [578, 193] on span "Risk management strategy has a defined risk appetite and/or a formal risk toler…" at bounding box center [633, 197] width 573 height 9
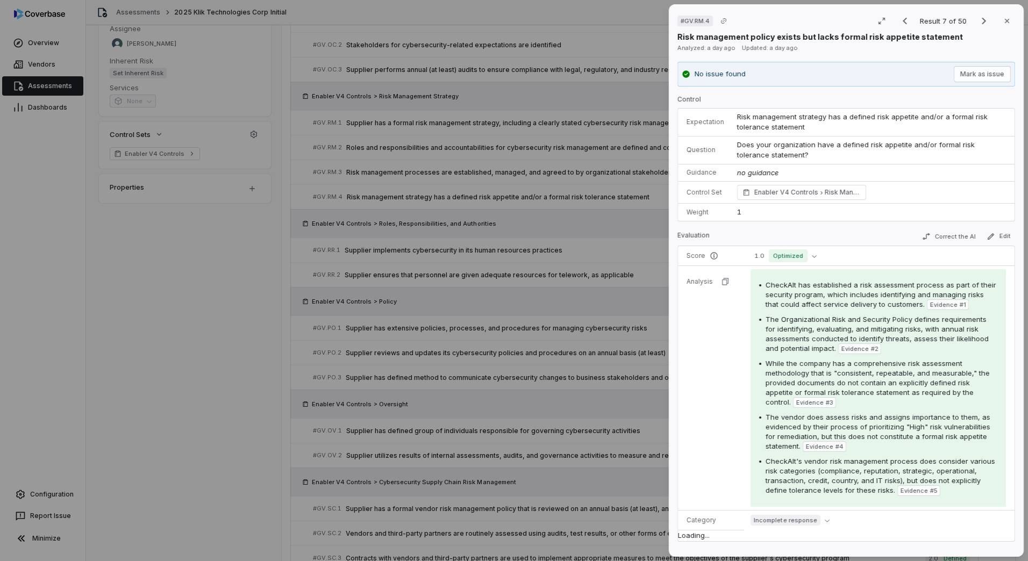
click at [786, 208] on td "1" at bounding box center [873, 212] width 284 height 17
click at [788, 263] on td "1.0 Optimized" at bounding box center [879, 256] width 270 height 20
click at [788, 254] on span "Optimized" at bounding box center [788, 256] width 39 height 13
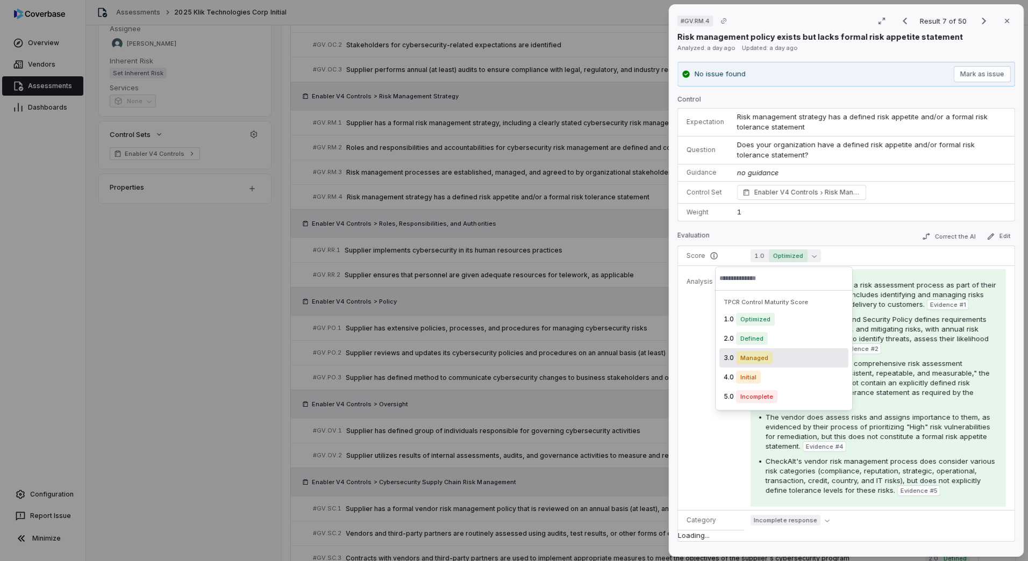
click at [769, 360] on span "Managed" at bounding box center [754, 358] width 37 height 13
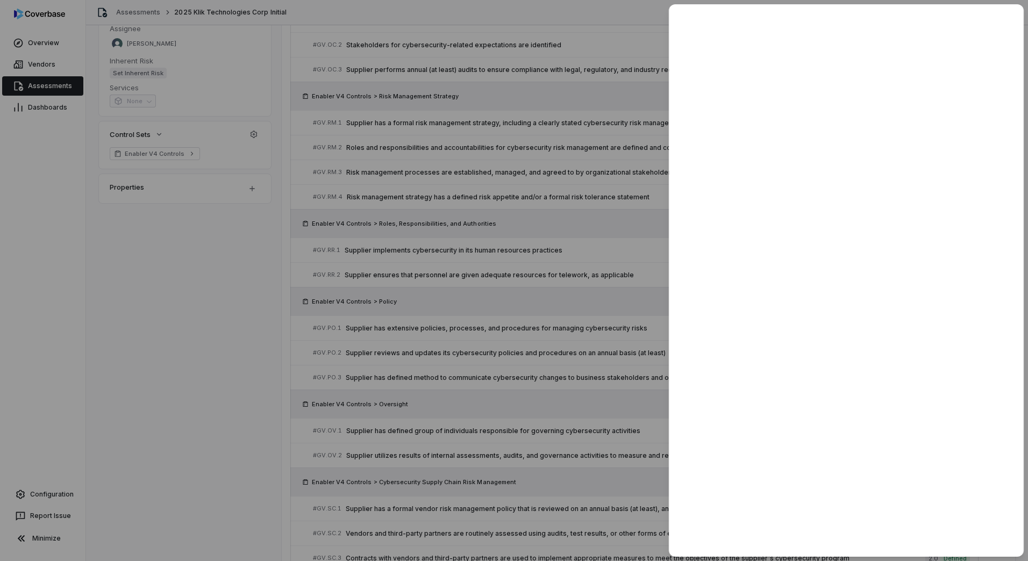
click at [590, 353] on div at bounding box center [514, 280] width 1028 height 561
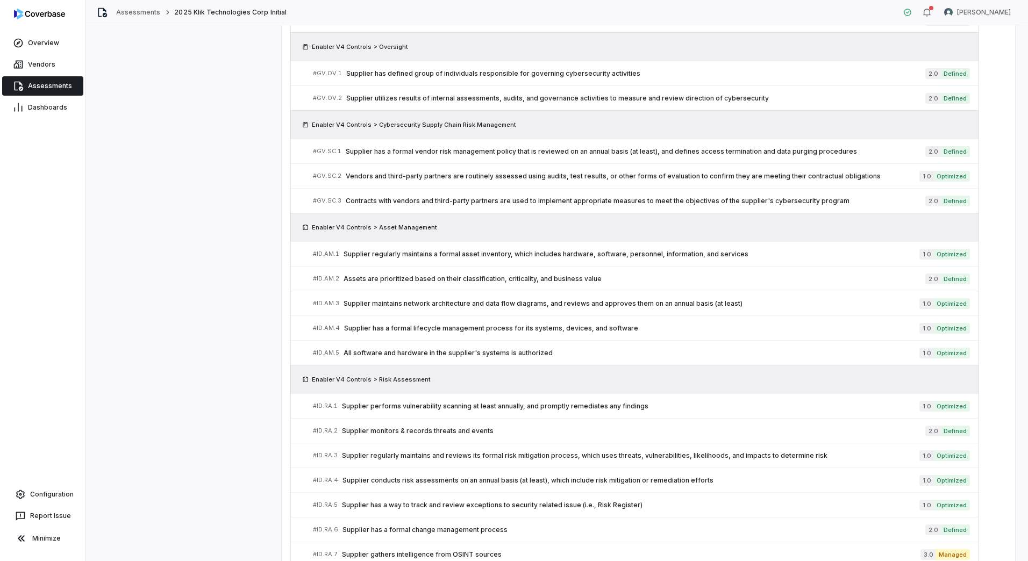
scroll to position [592, 0]
